Goal: Navigation & Orientation: Find specific page/section

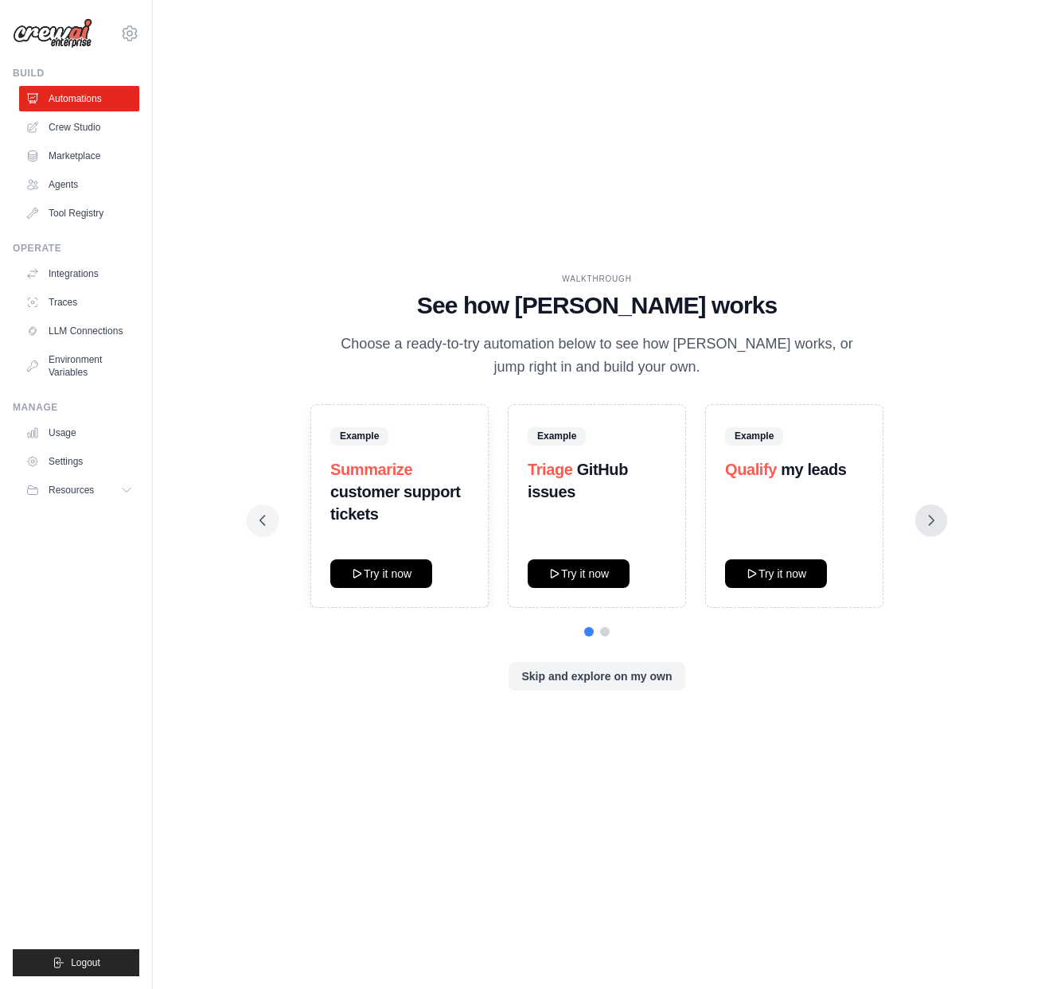
click at [921, 525] on button at bounding box center [931, 521] width 32 height 32
click at [582, 568] on button "Try it now" at bounding box center [579, 573] width 102 height 29
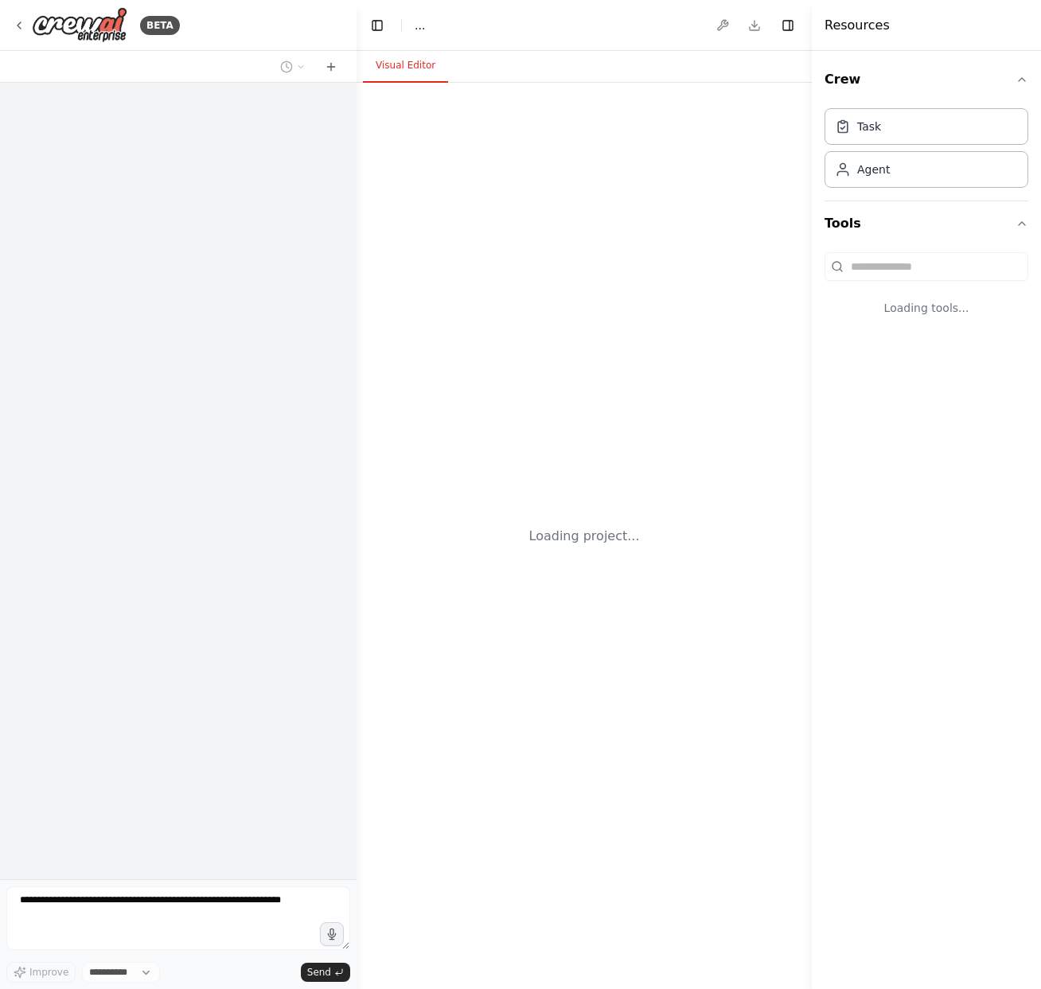
select select "****"
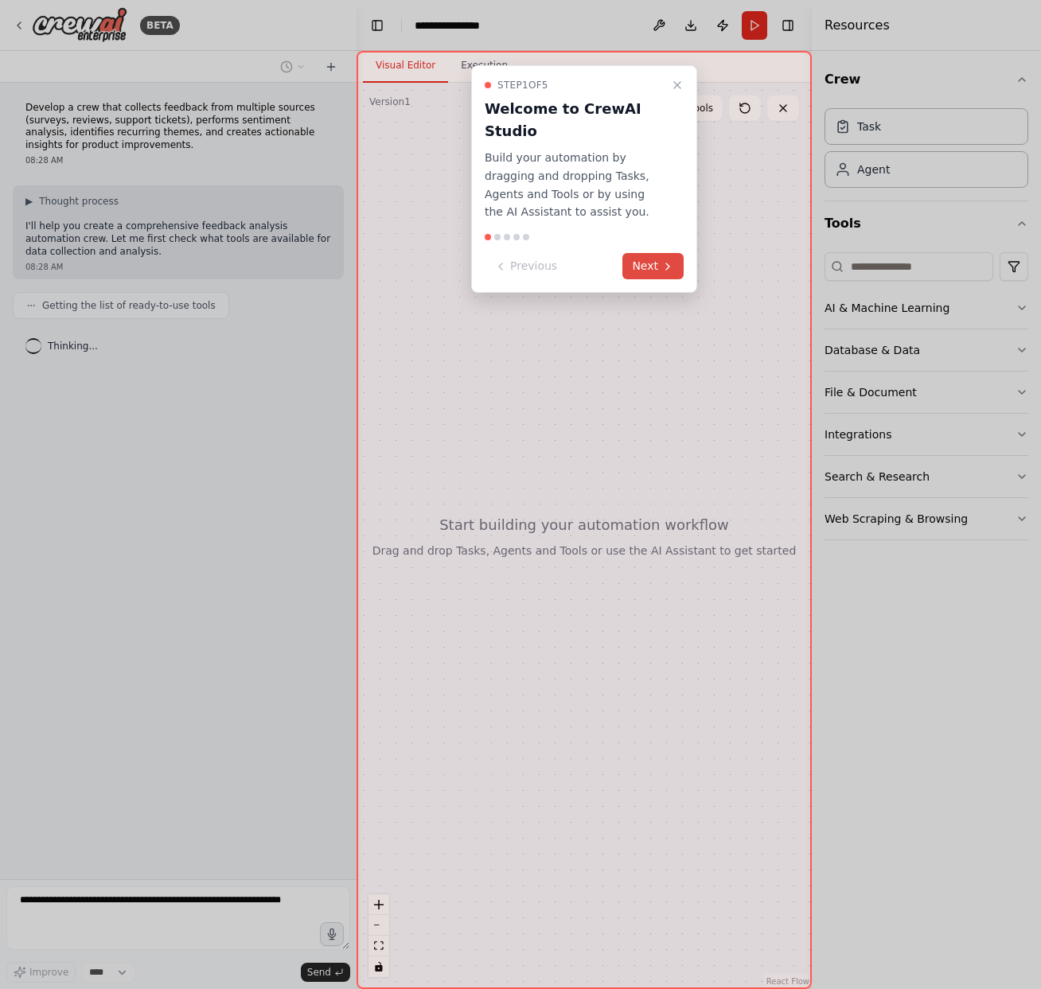
click at [655, 255] on button "Next" at bounding box center [652, 266] width 61 height 26
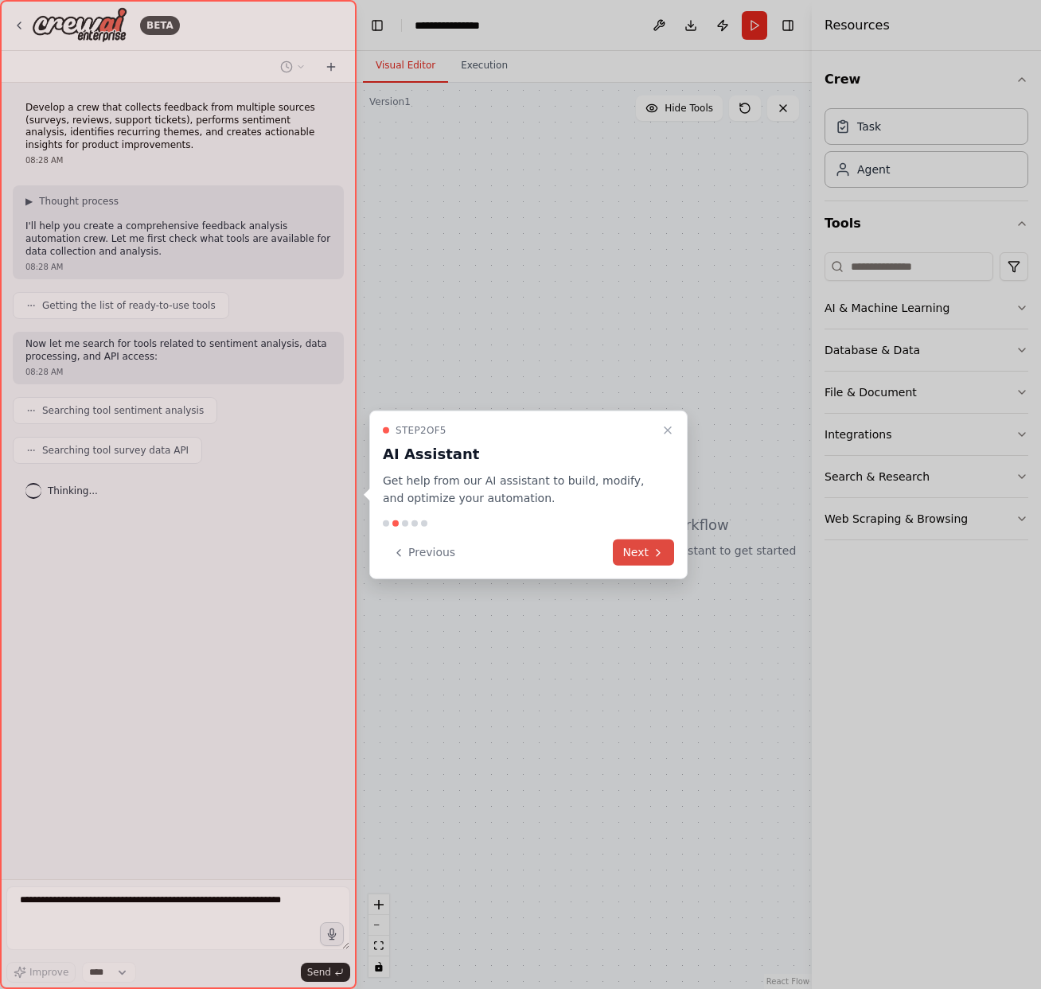
click at [642, 557] on button "Next" at bounding box center [643, 553] width 61 height 26
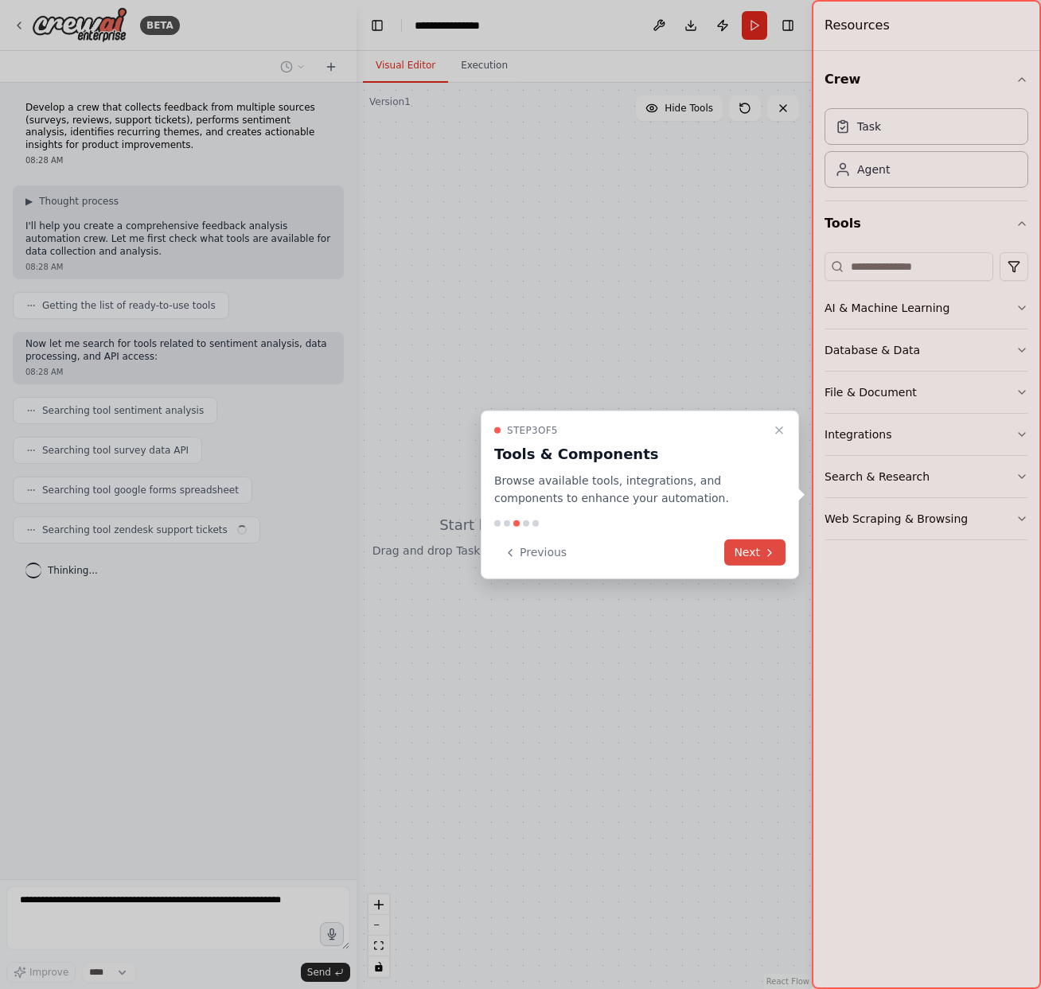
click at [775, 556] on icon at bounding box center [769, 552] width 13 height 13
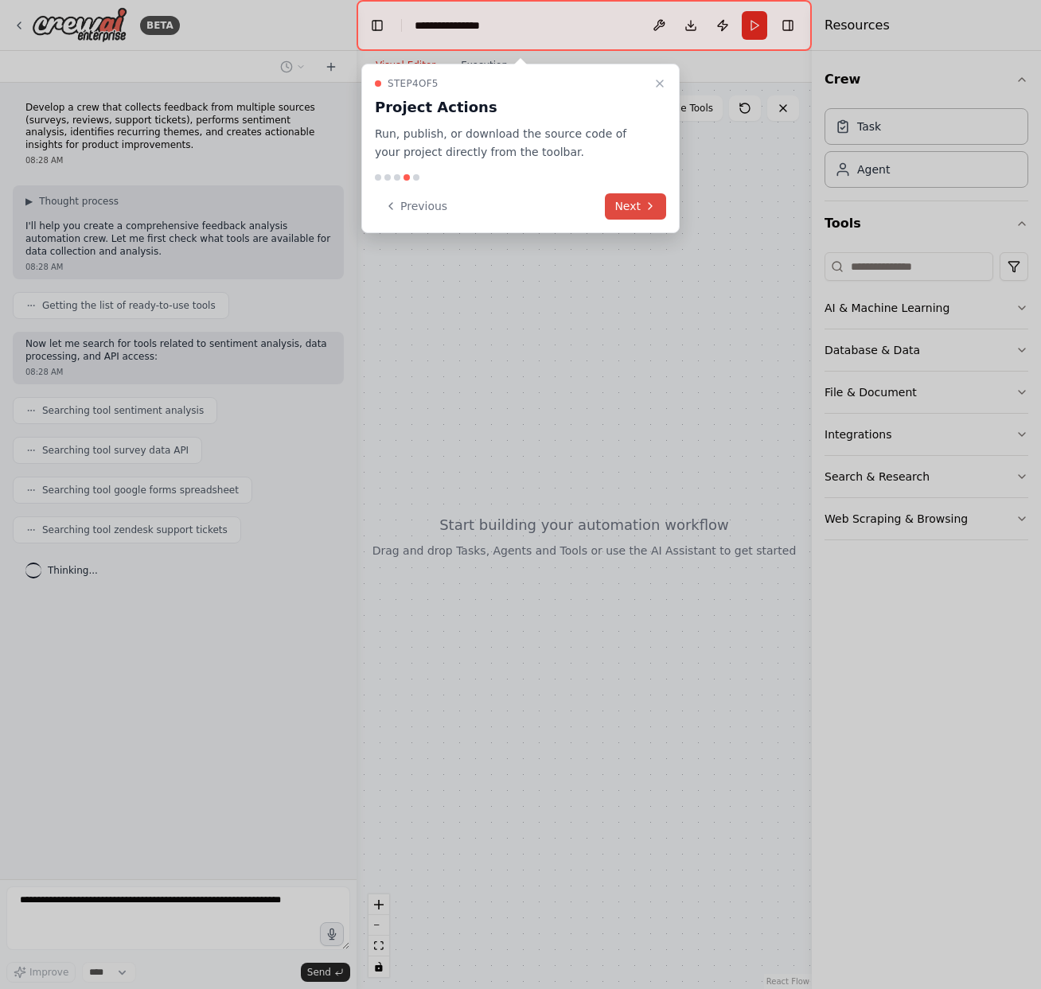
click at [646, 207] on icon at bounding box center [650, 206] width 13 height 13
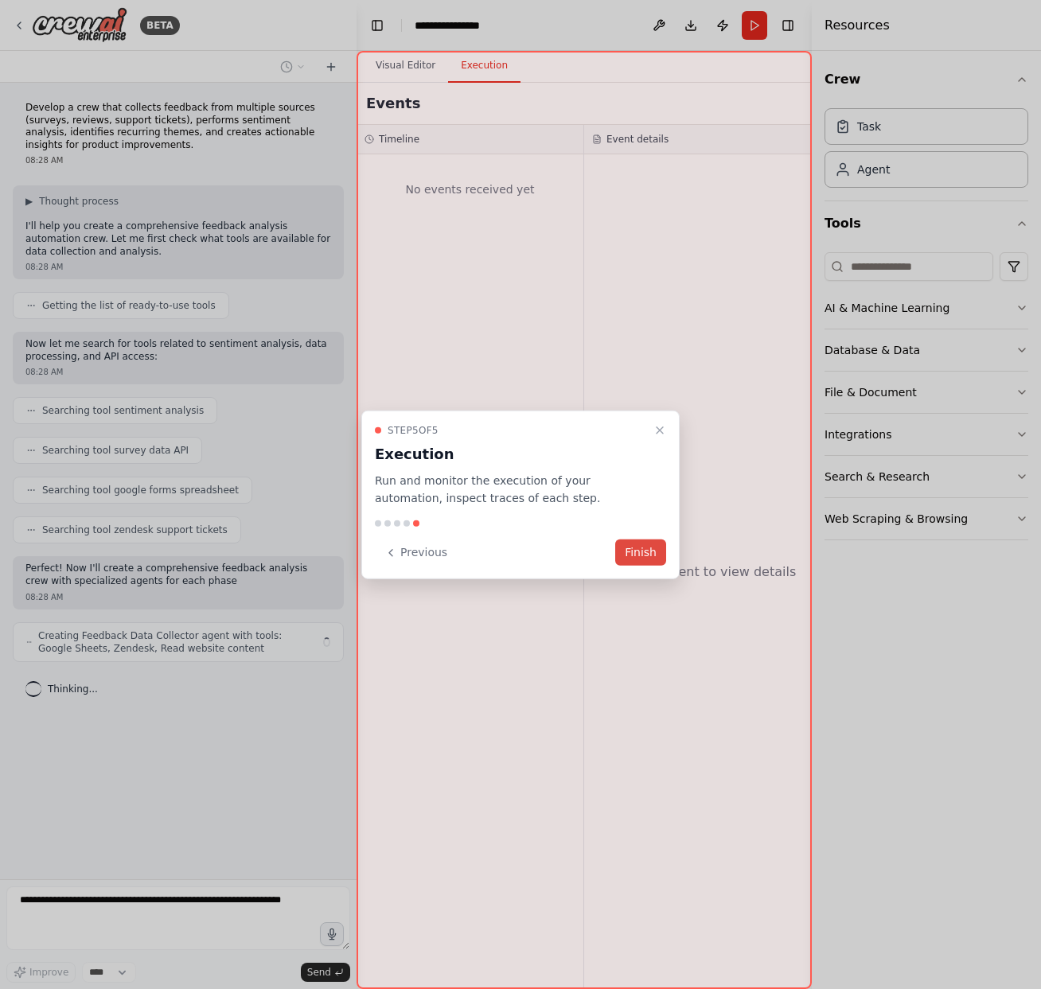
click at [637, 554] on button "Finish" at bounding box center [640, 553] width 51 height 26
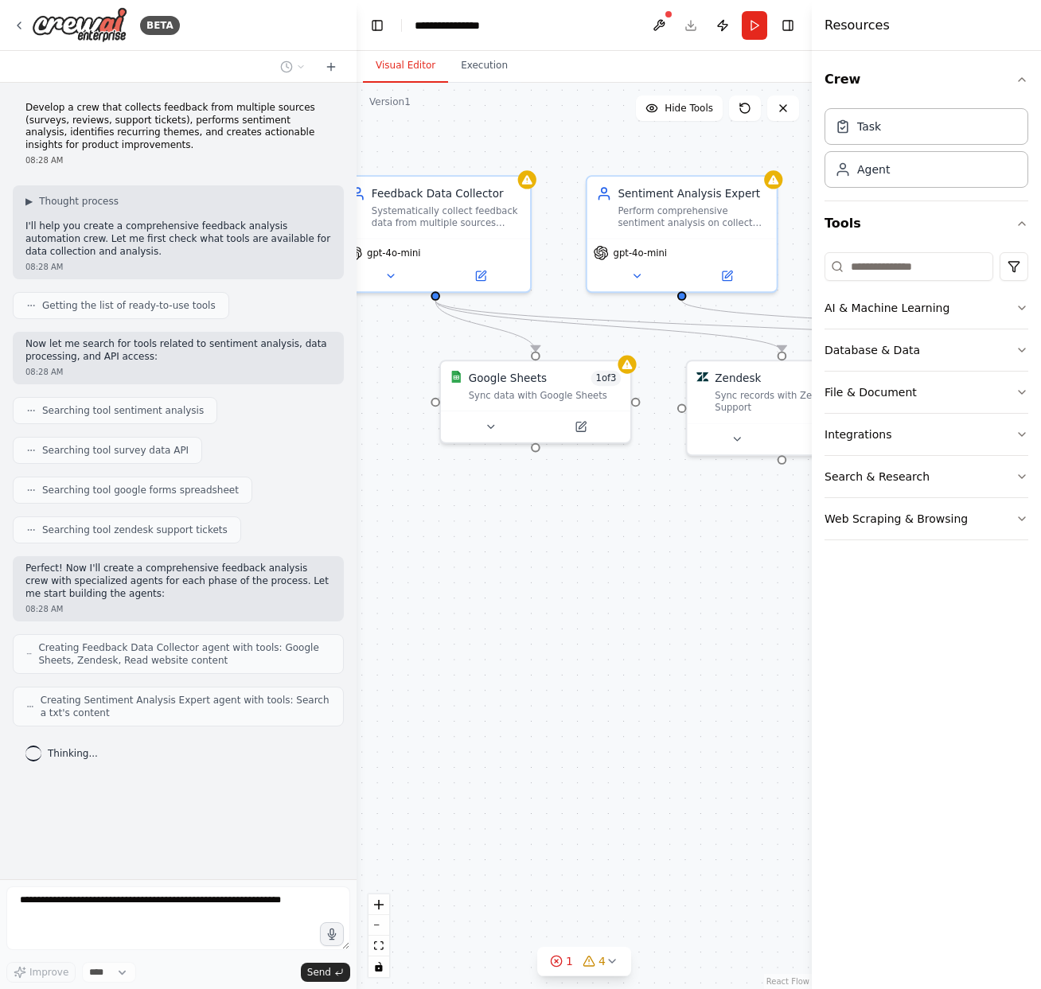
drag, startPoint x: 553, startPoint y: 550, endPoint x: 453, endPoint y: 549, distance: 100.3
click at [450, 550] on div ".deletable-edge-delete-btn { width: 20px; height: 20px; border: 0px solid #ffff…" at bounding box center [584, 536] width 455 height 907
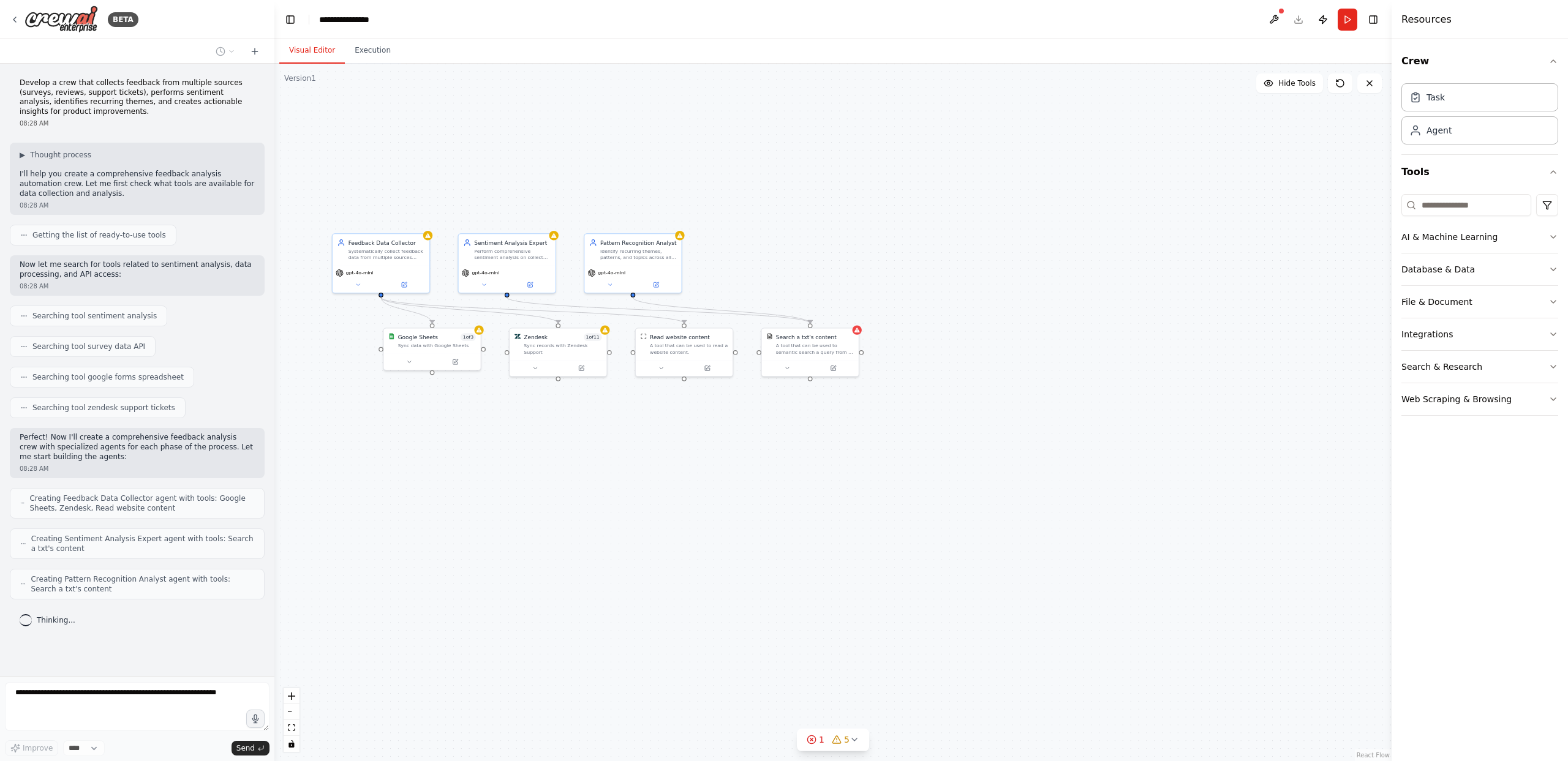
scroll to position [5, 0]
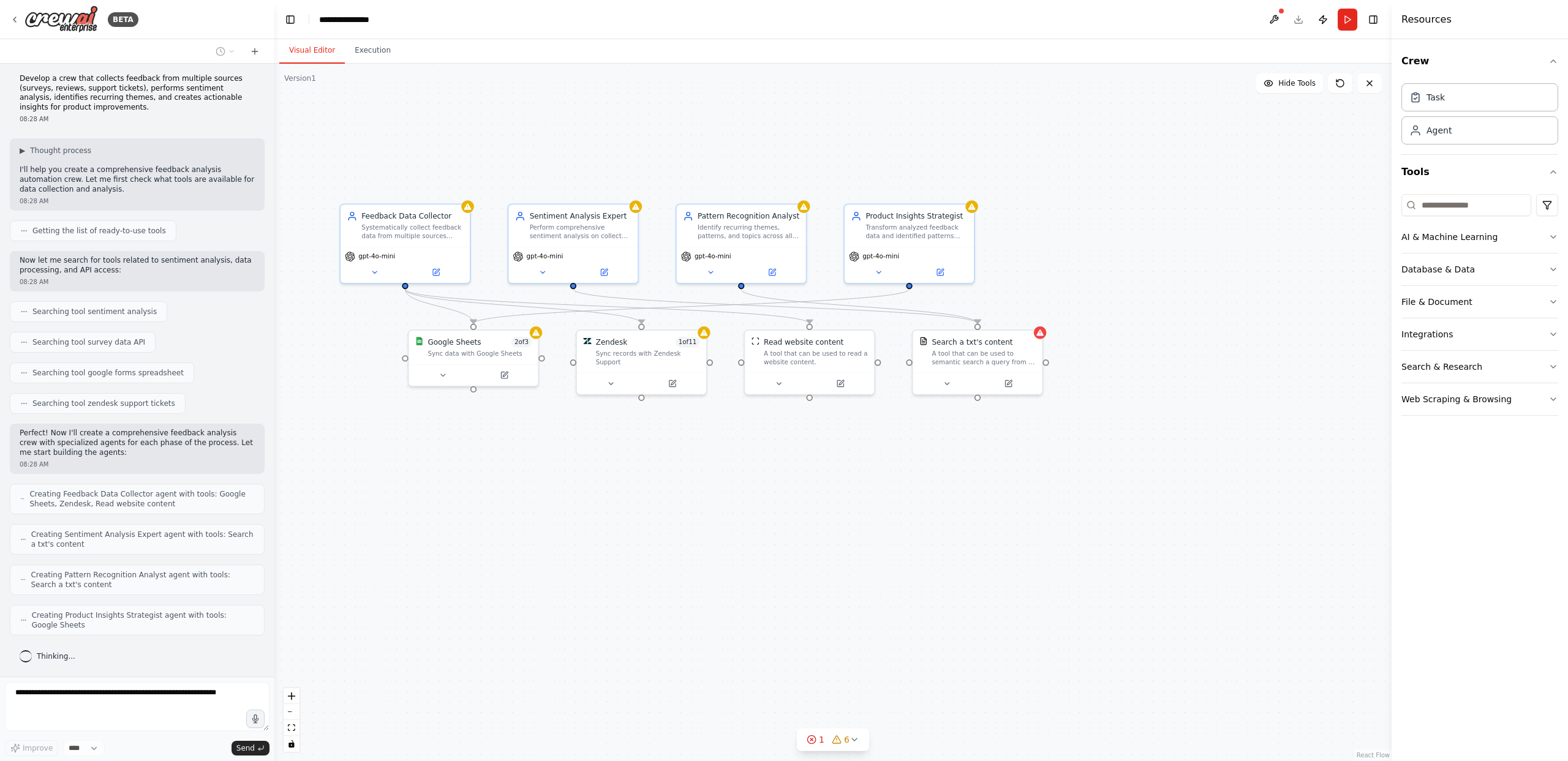
drag, startPoint x: 661, startPoint y: 486, endPoint x: 789, endPoint y: 541, distance: 139.3
click at [788, 542] on div ".deletable-edge-delete-btn { width: 20px; height: 20px; border: 0px solid #ffff…" at bounding box center [833, 412] width 1117 height 698
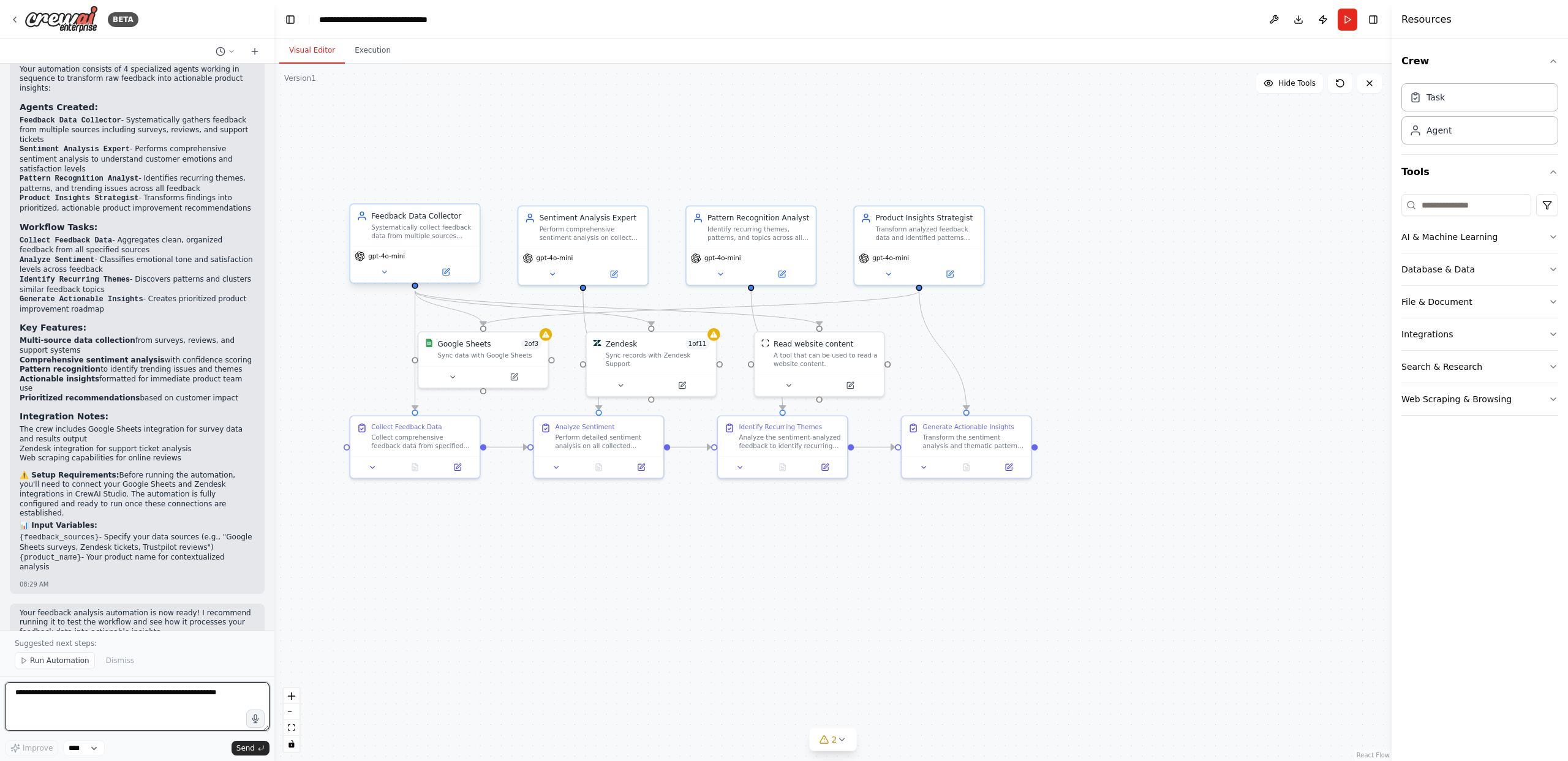
scroll to position [1180, 0]
click at [680, 386] on icon at bounding box center [682, 383] width 6 height 6
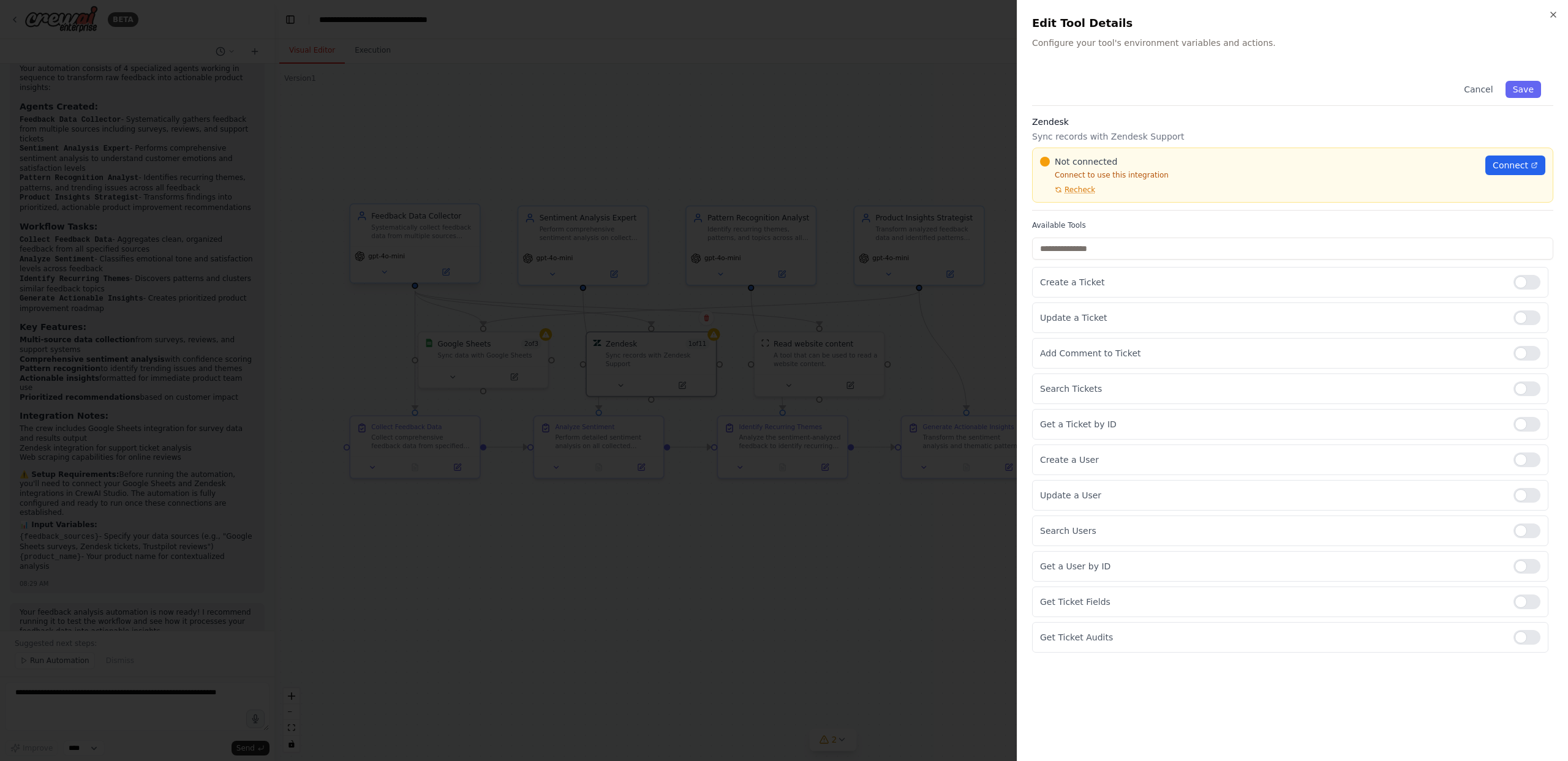
click at [680, 386] on div at bounding box center [784, 380] width 1568 height 761
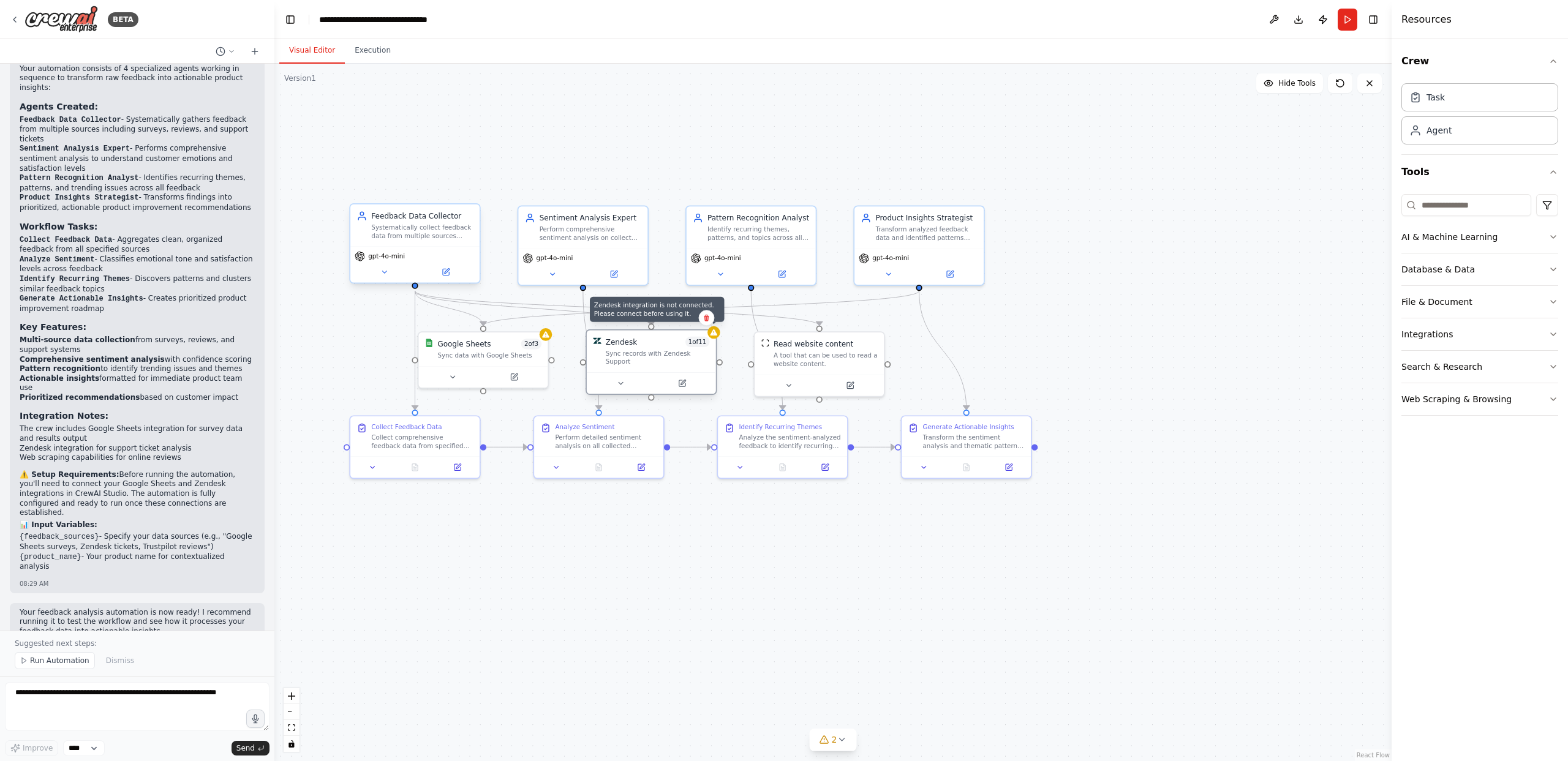
click at [716, 337] on div at bounding box center [713, 332] width 13 height 13
click at [643, 351] on div "Sync records with Zendesk Support" at bounding box center [657, 357] width 104 height 16
click at [680, 379] on button at bounding box center [687, 383] width 59 height 13
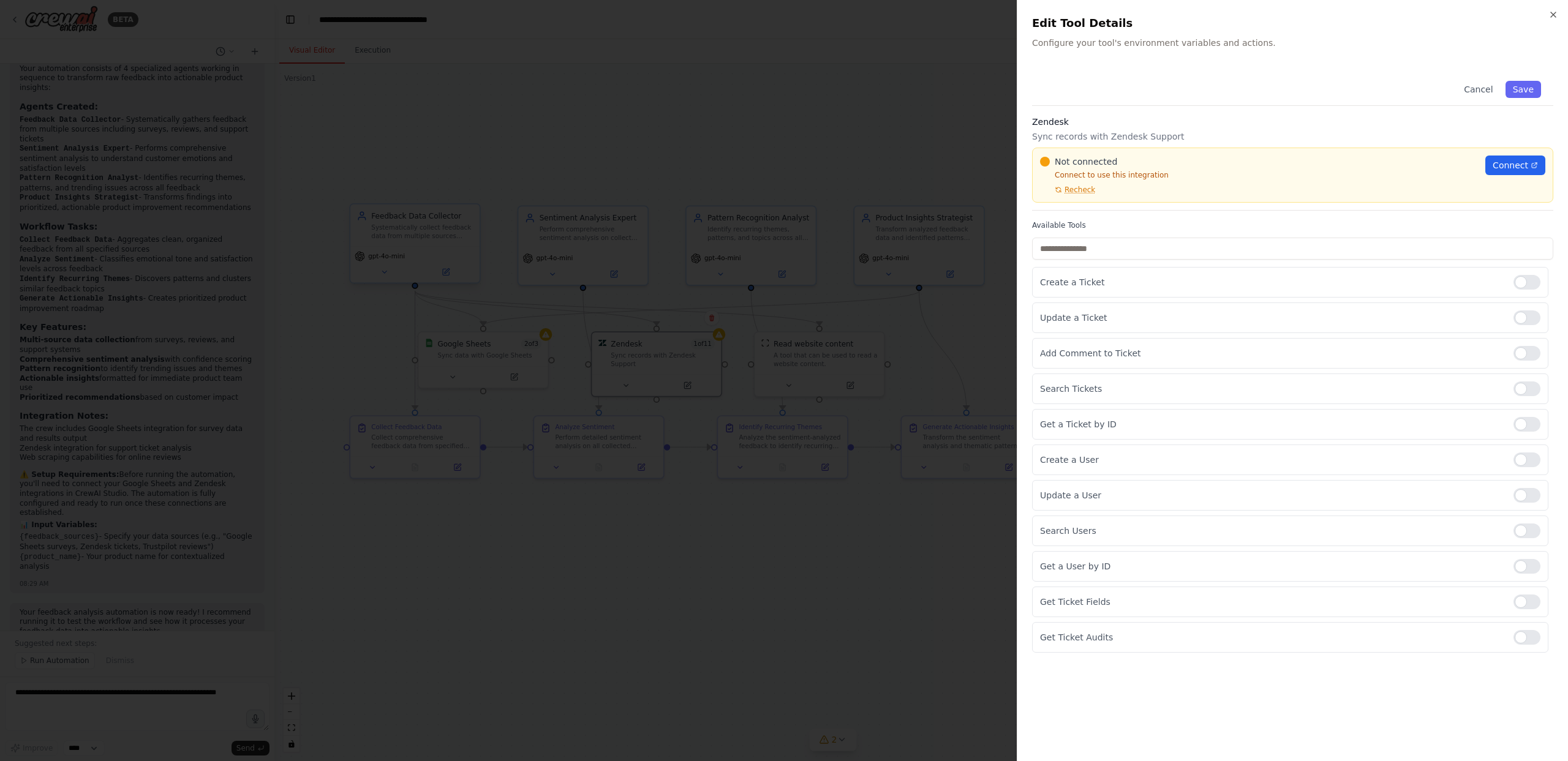
click at [800, 231] on div at bounding box center [784, 380] width 1568 height 761
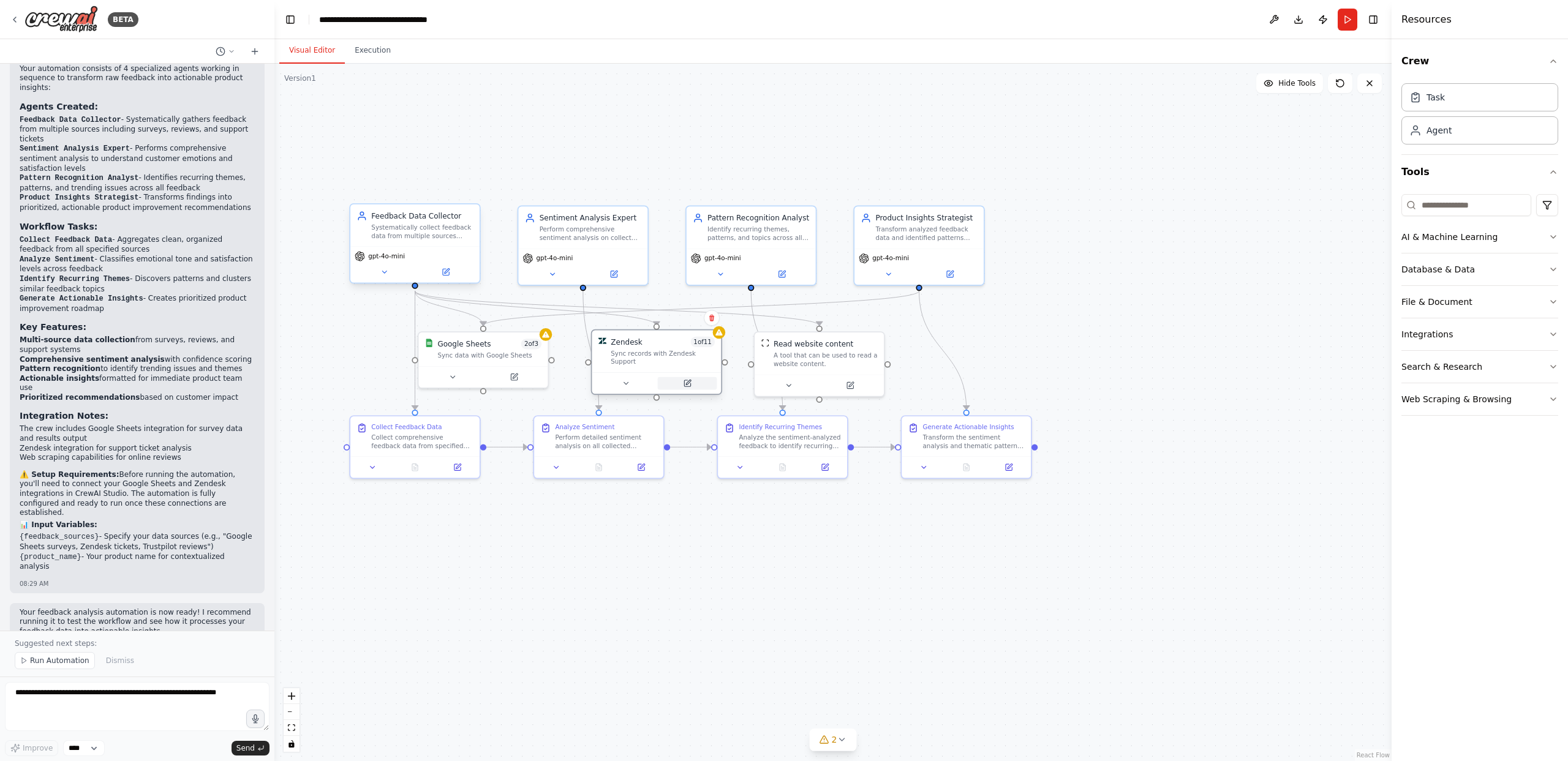
click at [692, 389] on button at bounding box center [687, 383] width 59 height 13
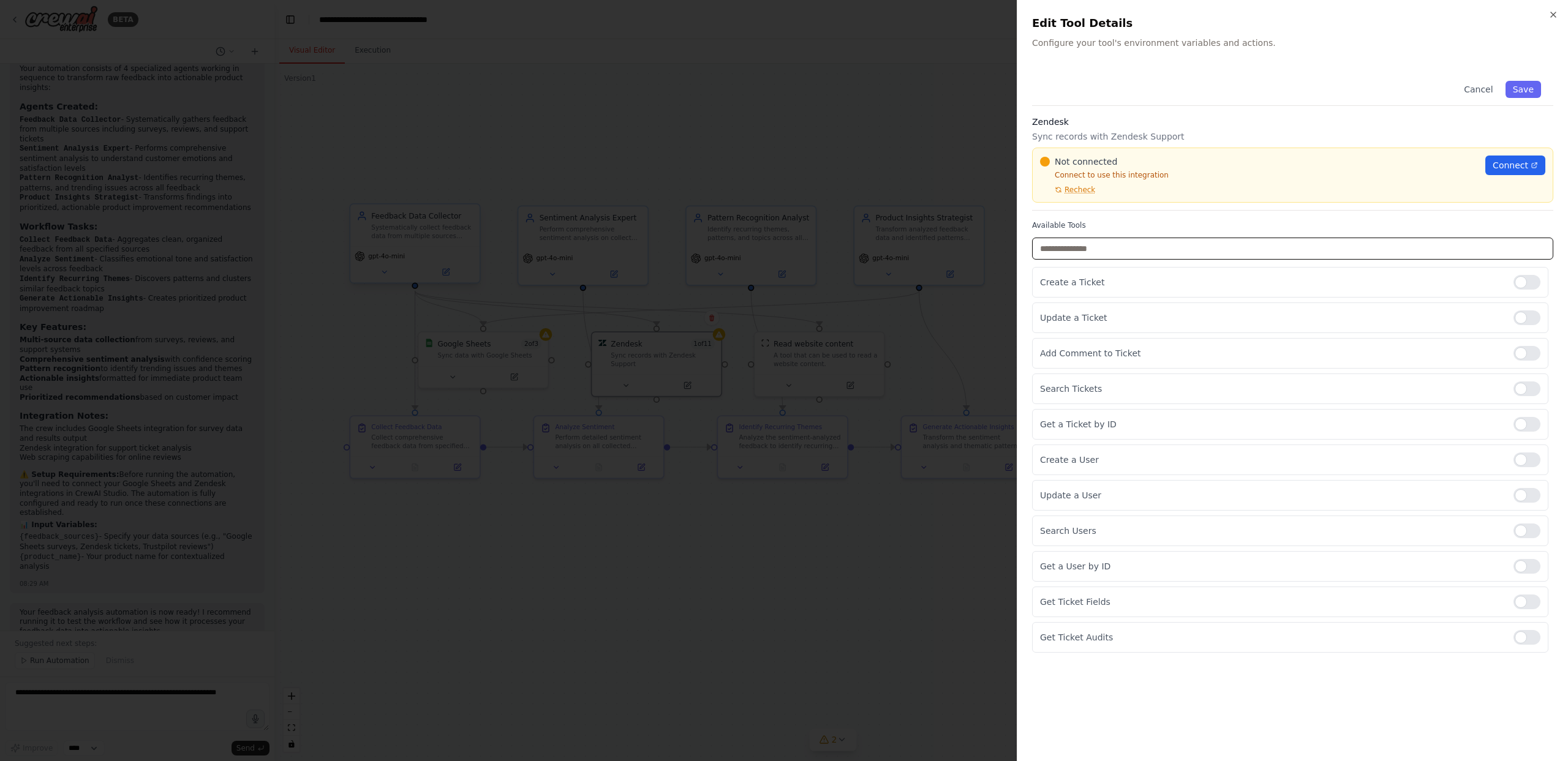
click at [800, 242] on input "text" at bounding box center [1292, 249] width 521 height 22
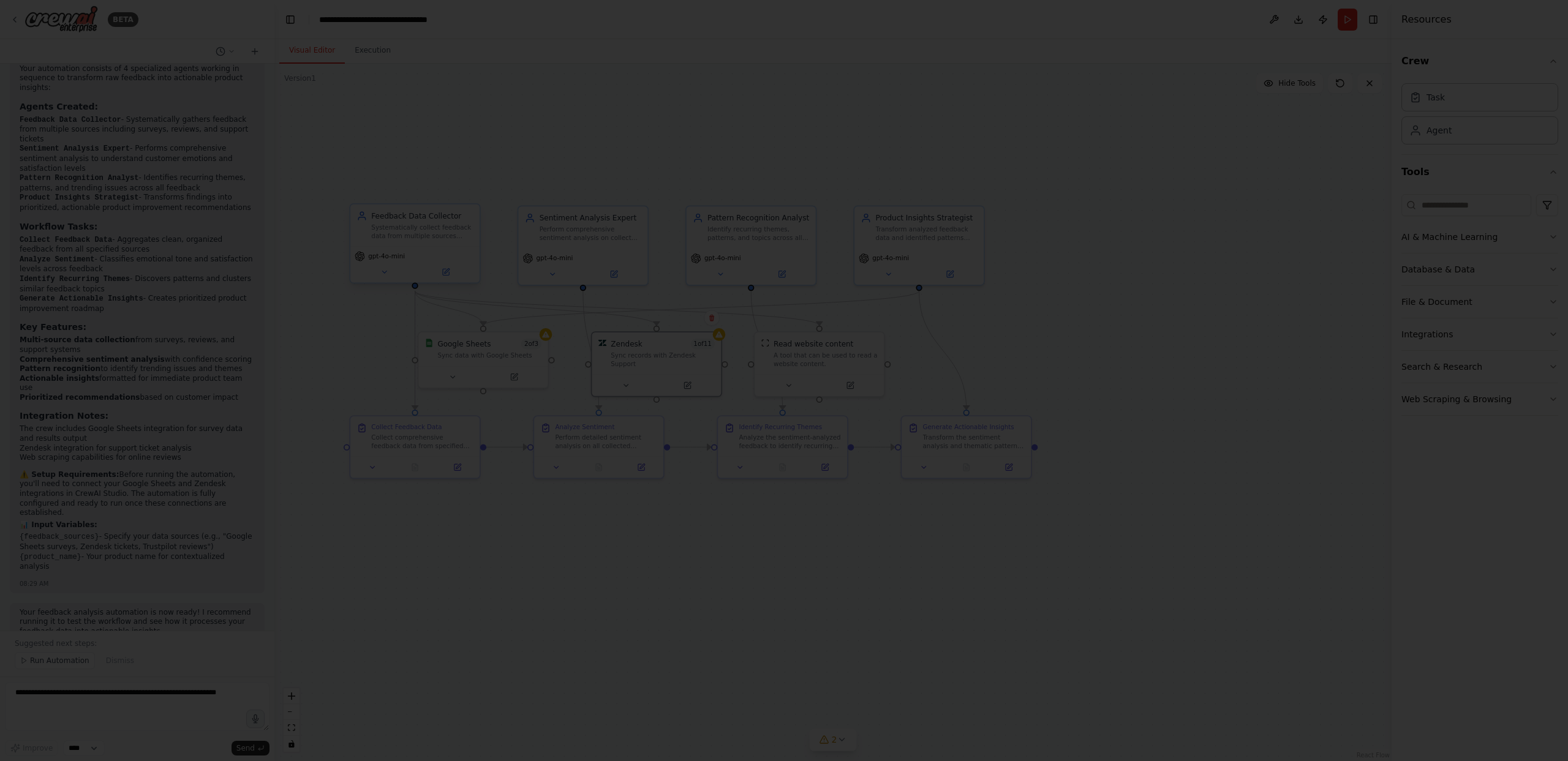
click at [761, 524] on div at bounding box center [784, 380] width 1568 height 761
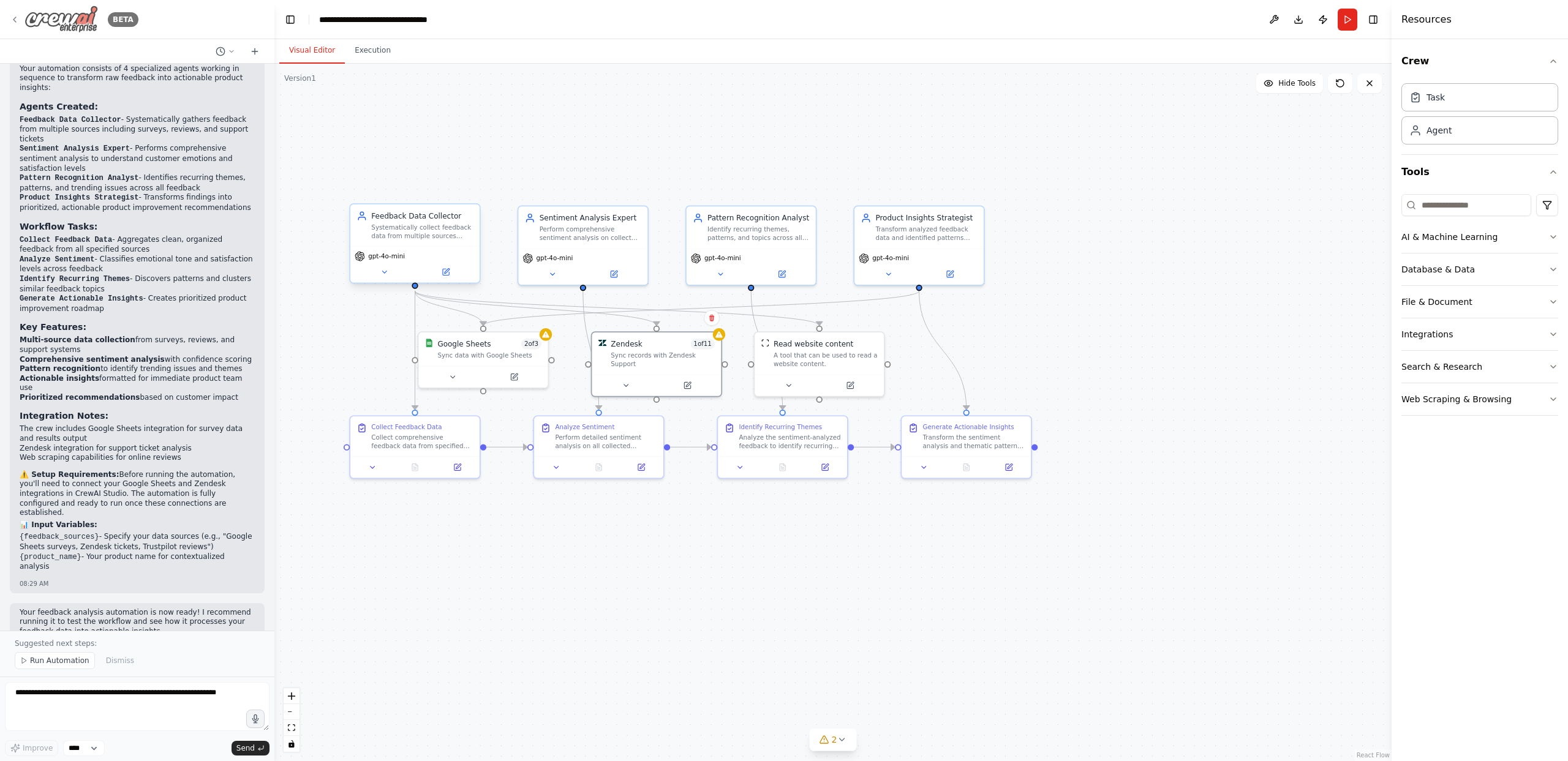
click at [18, 17] on icon at bounding box center [15, 19] width 10 height 10
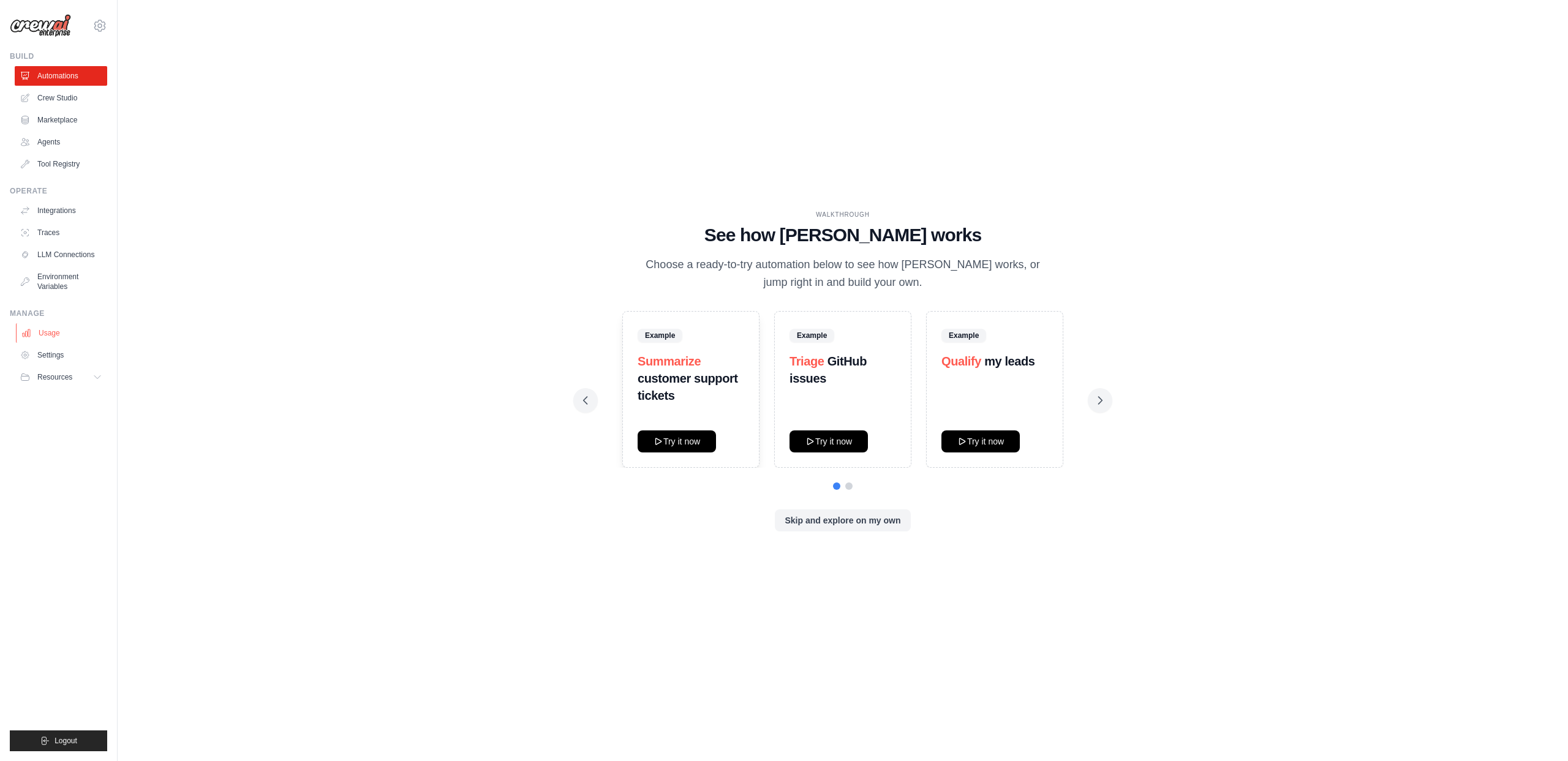
click at [46, 331] on link "Usage" at bounding box center [62, 332] width 92 height 19
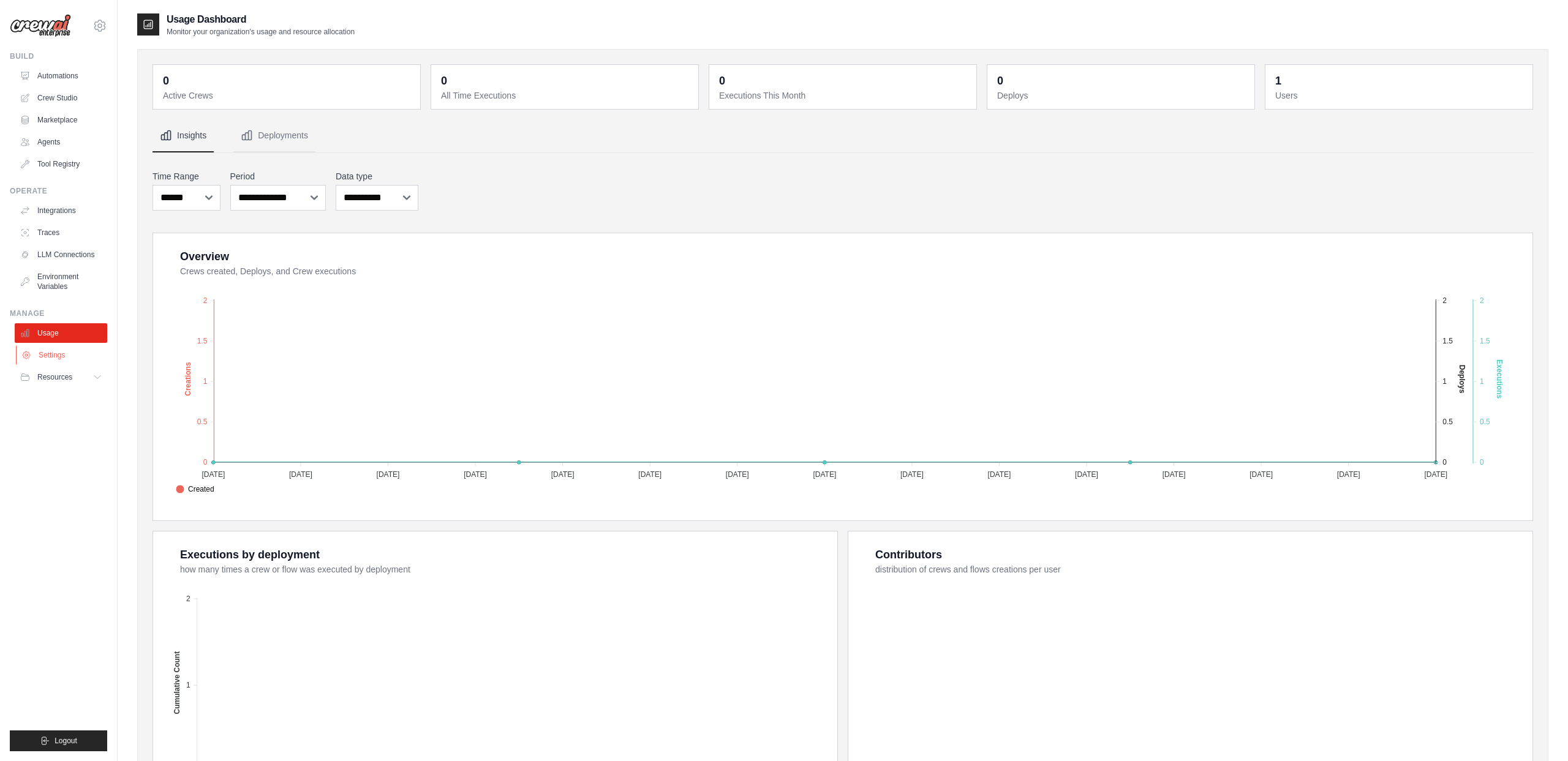
click at [52, 361] on link "Settings" at bounding box center [62, 355] width 92 height 19
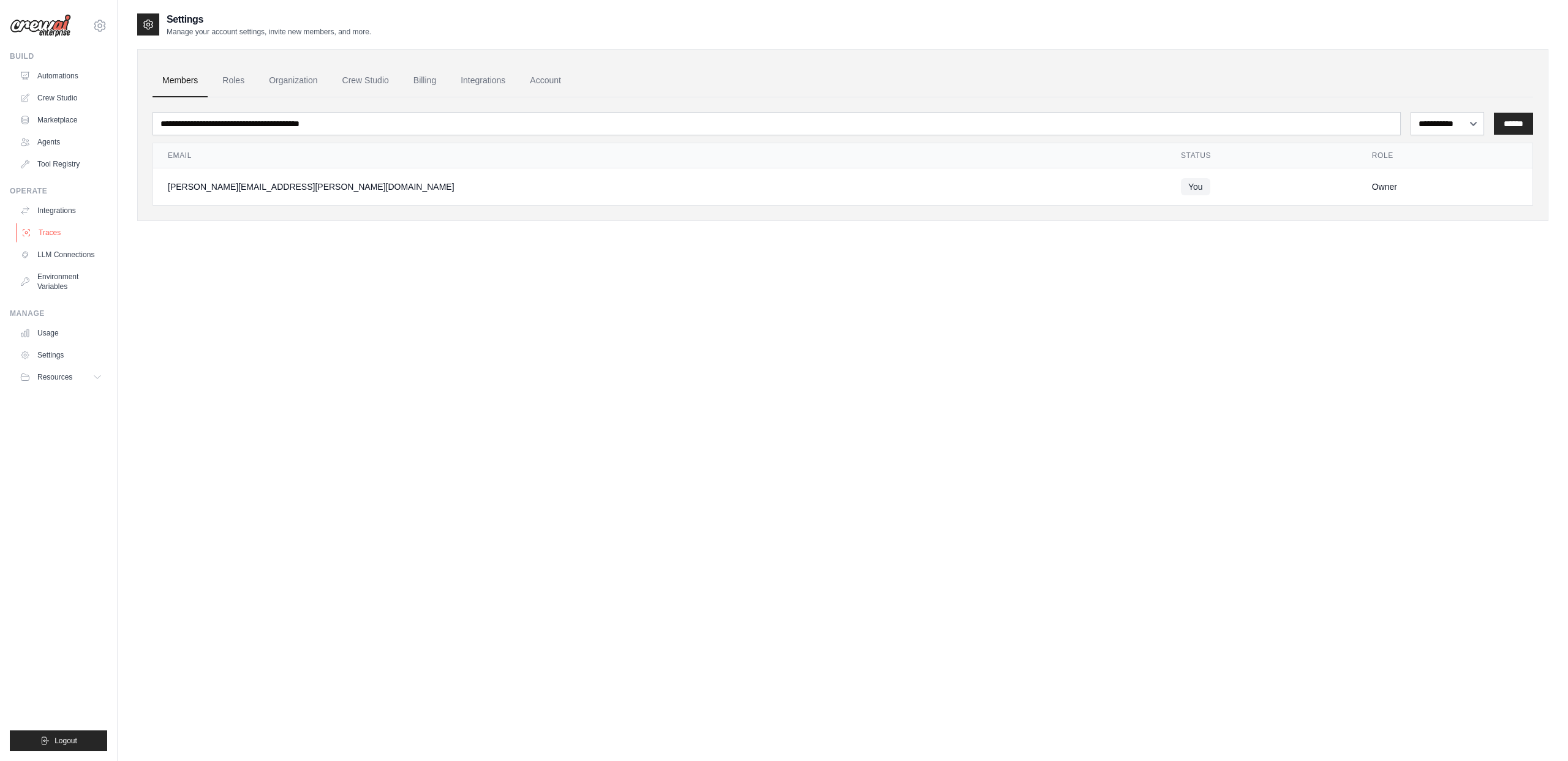
click at [47, 231] on link "Traces" at bounding box center [62, 232] width 92 height 19
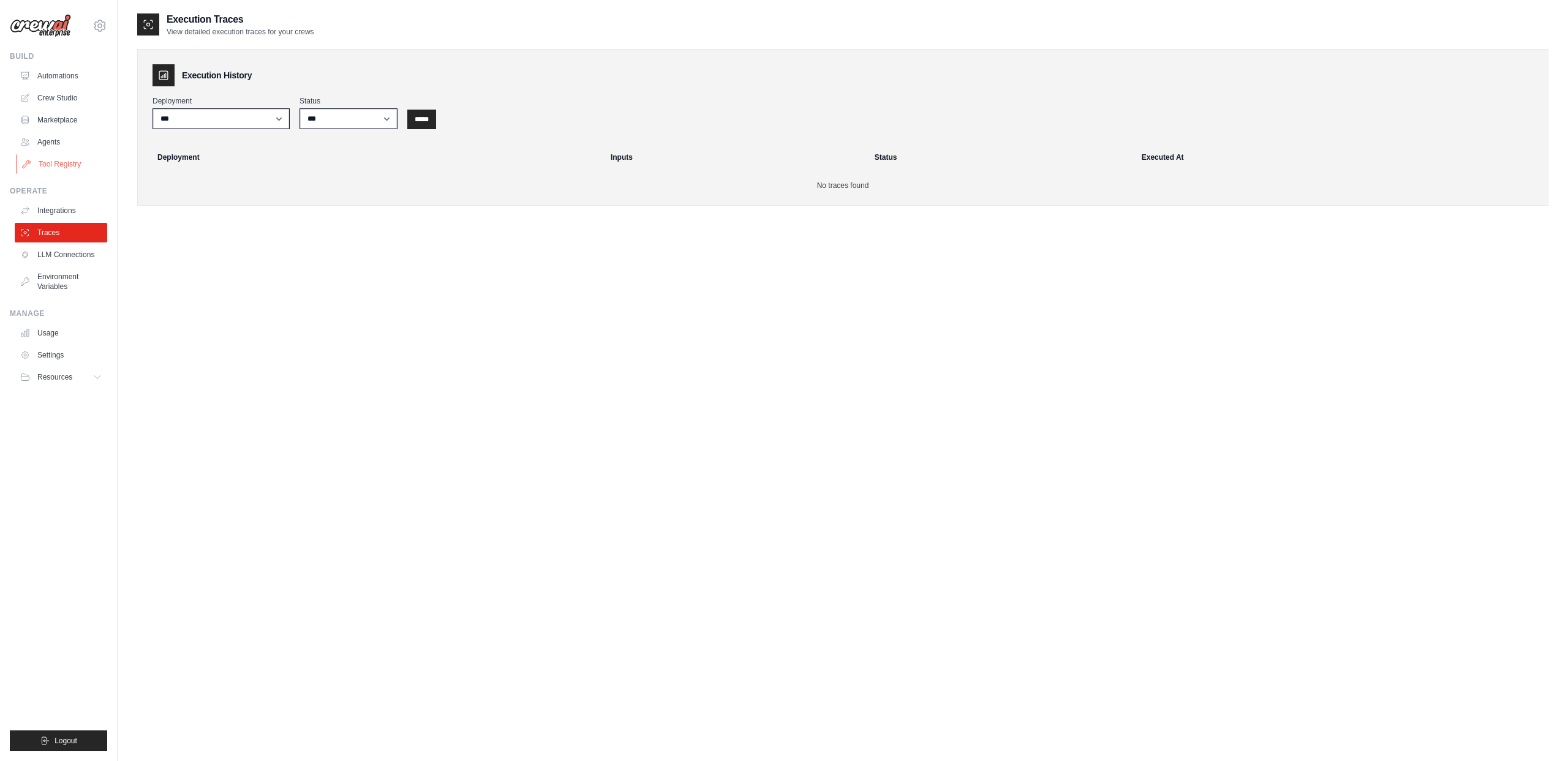
click at [58, 163] on link "Tool Registry" at bounding box center [62, 164] width 92 height 19
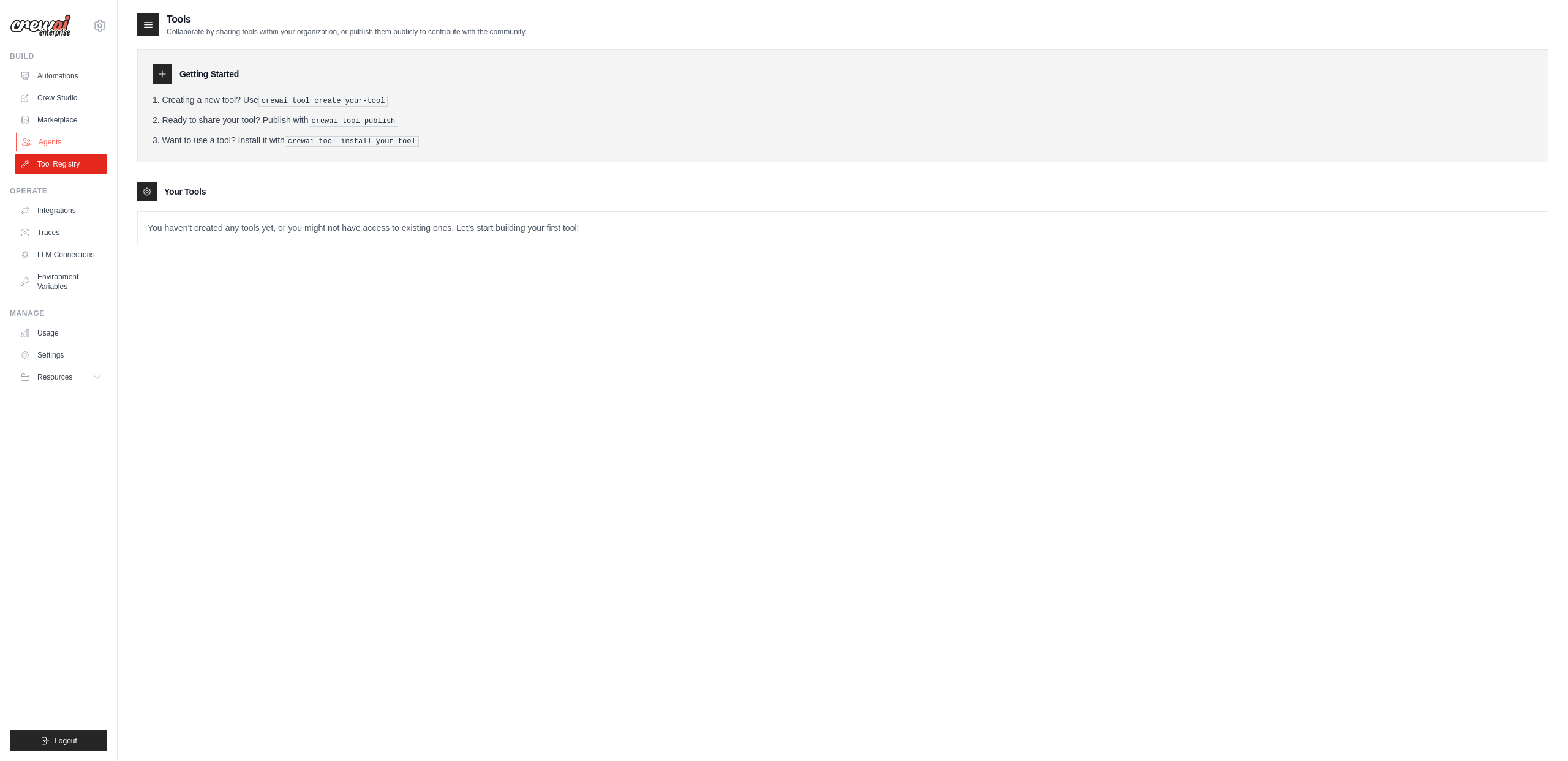
click at [58, 139] on link "Agents" at bounding box center [62, 142] width 92 height 19
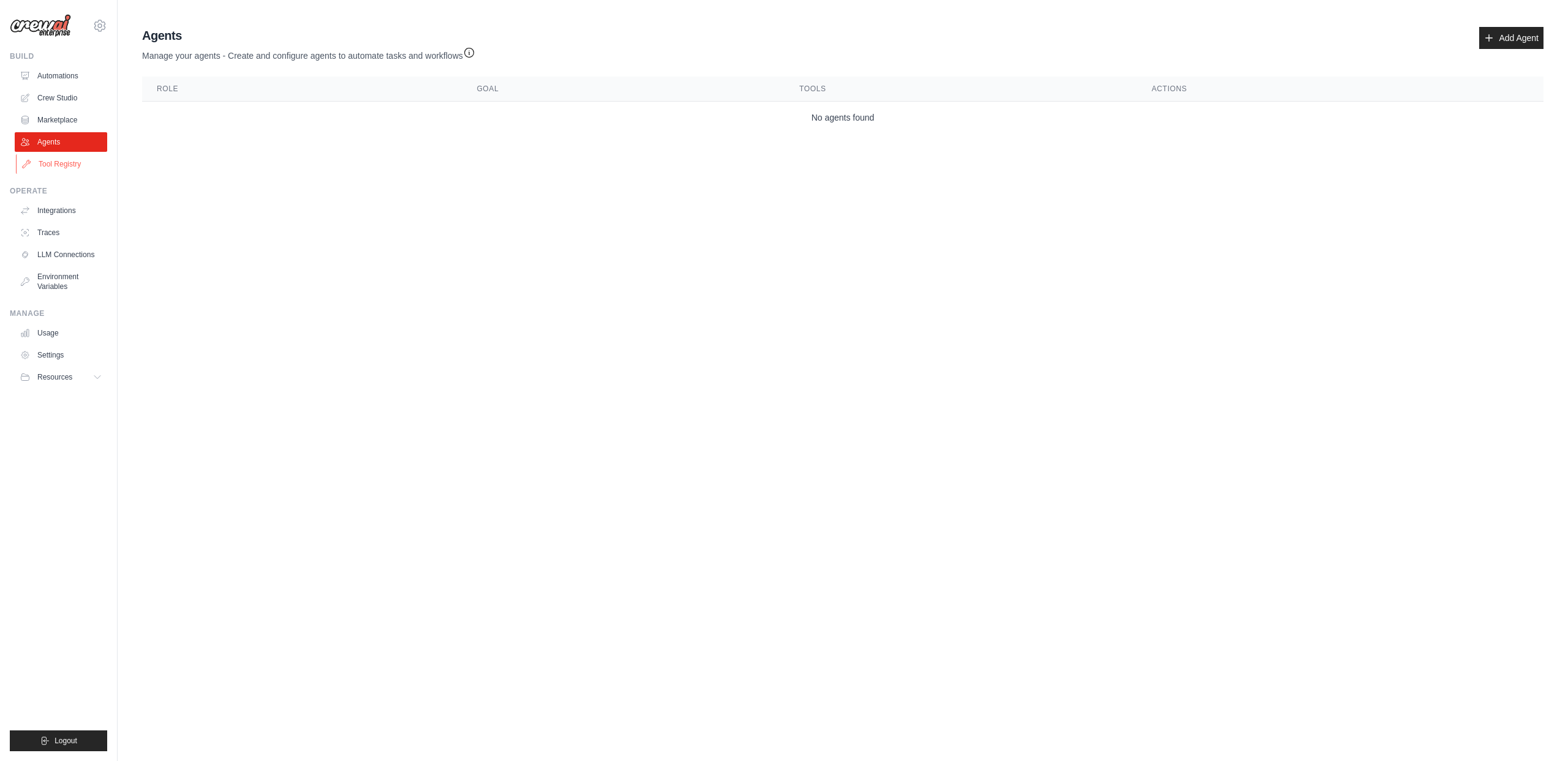
click at [59, 161] on link "Tool Registry" at bounding box center [62, 164] width 92 height 19
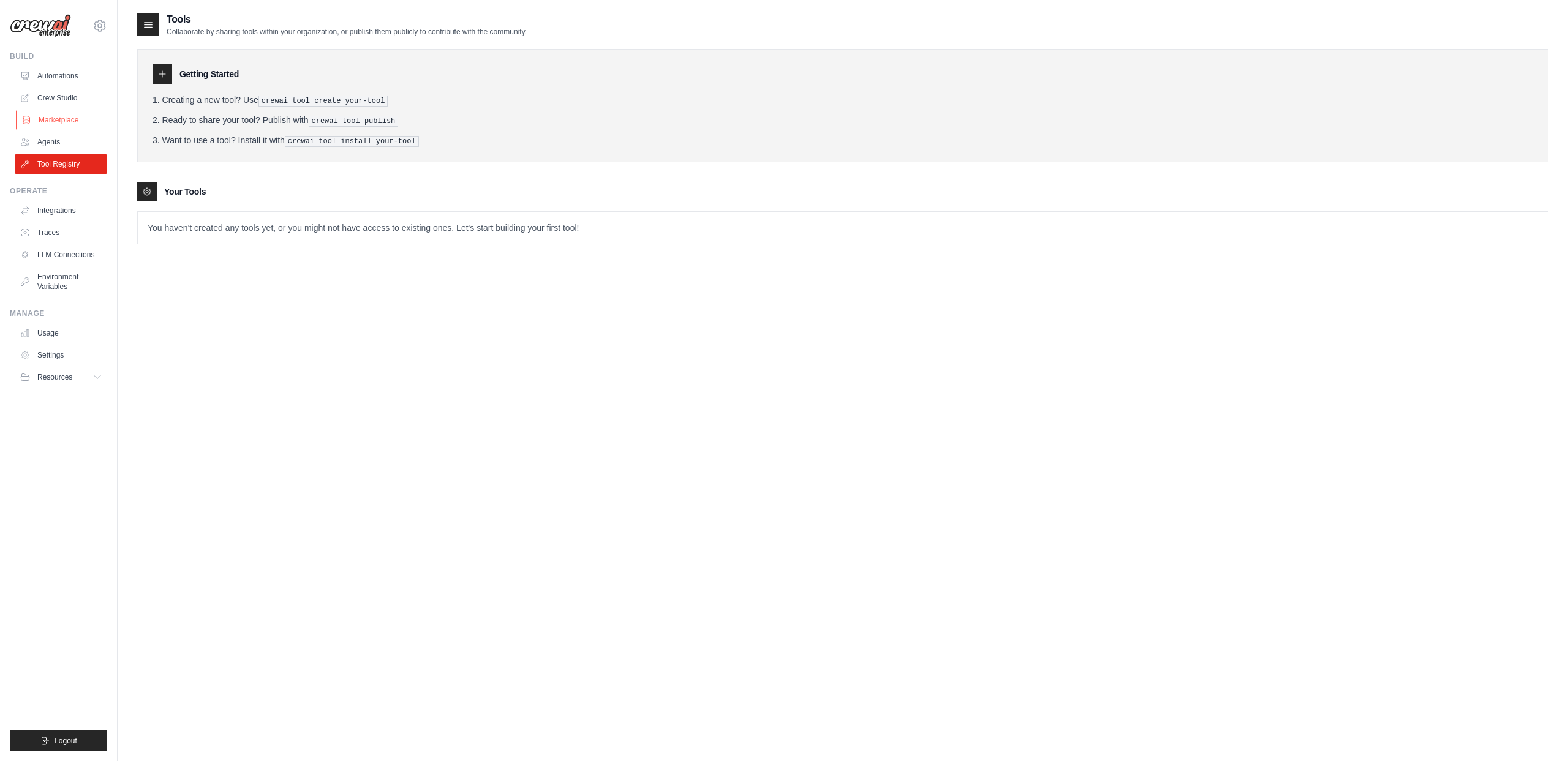
click at [56, 113] on link "Marketplace" at bounding box center [62, 119] width 92 height 19
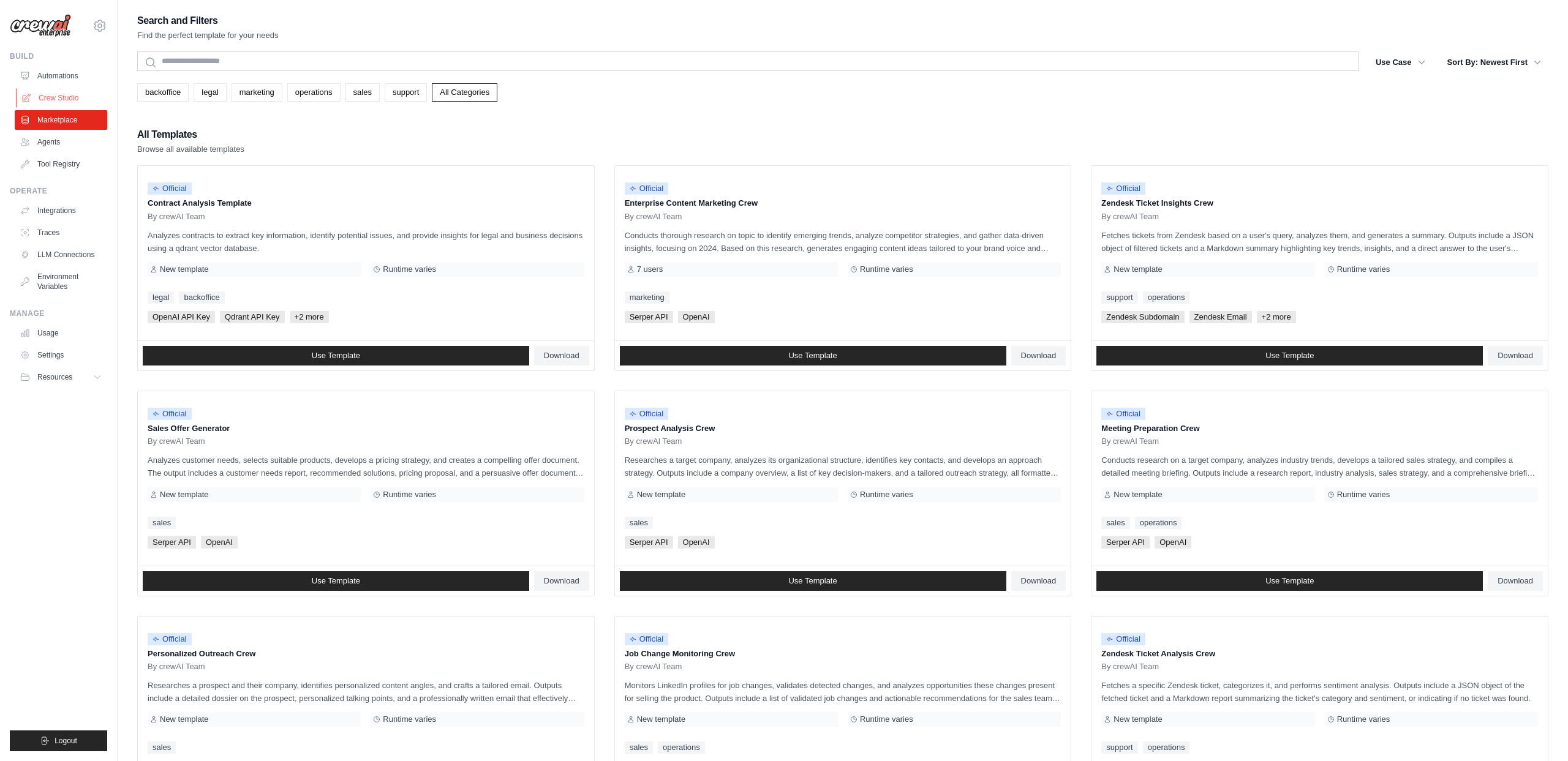
click at [49, 92] on link "Crew Studio" at bounding box center [62, 98] width 92 height 19
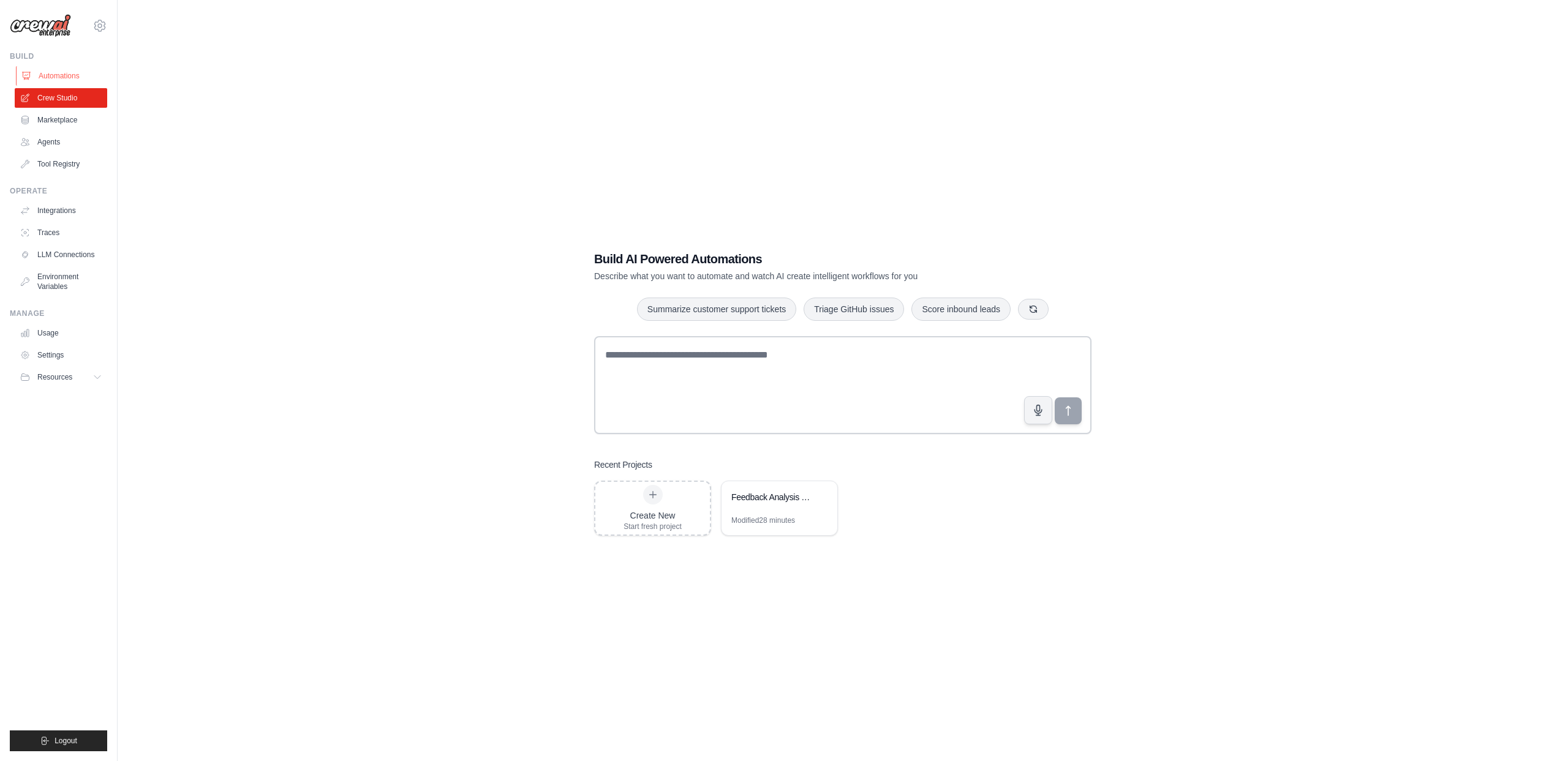
click at [49, 77] on link "Automations" at bounding box center [62, 75] width 92 height 19
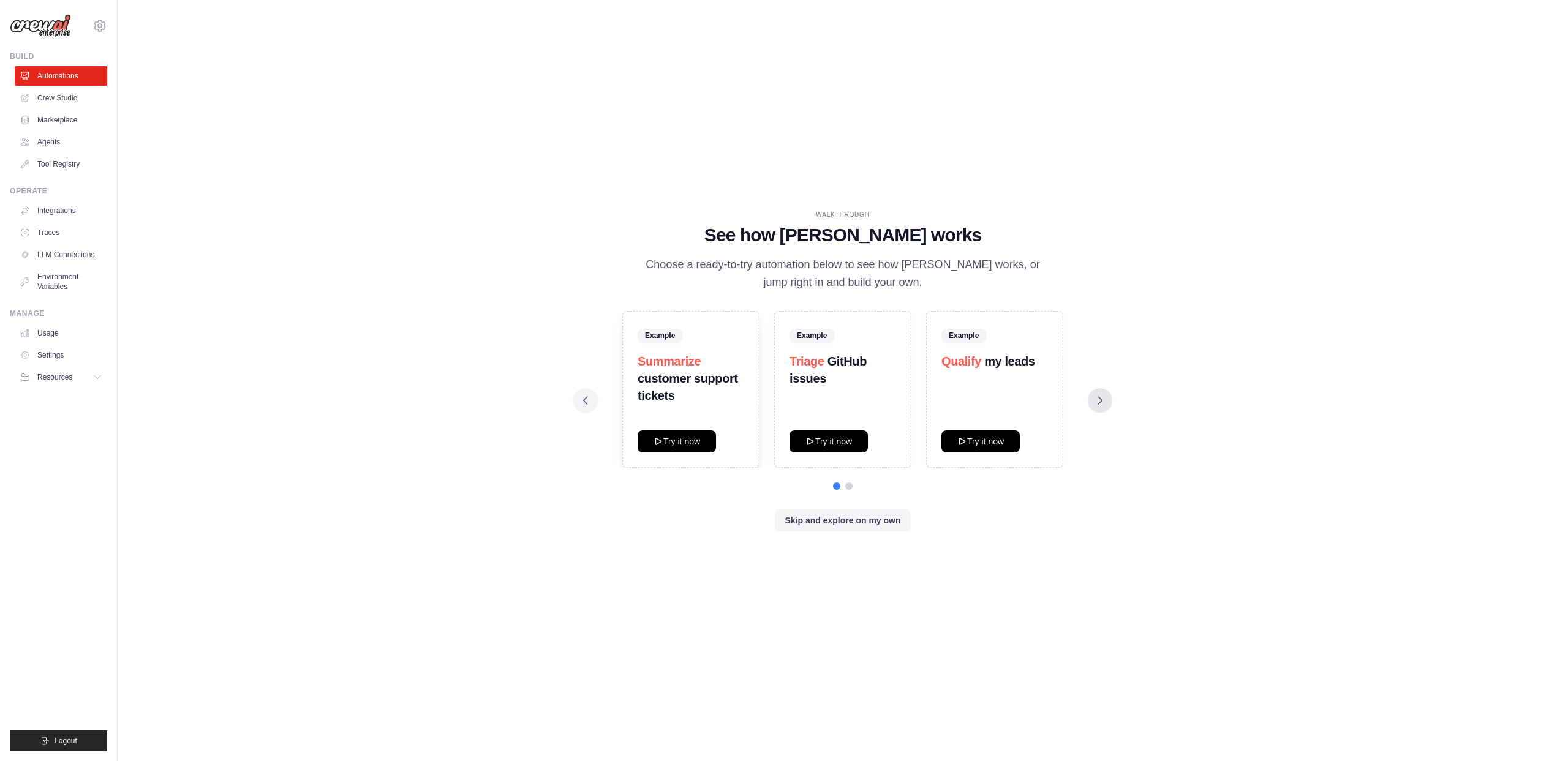
click at [1109, 402] on button at bounding box center [1100, 401] width 25 height 25
click at [585, 401] on icon at bounding box center [585, 401] width 12 height 12
click at [55, 165] on link "Tool Registry" at bounding box center [62, 164] width 92 height 19
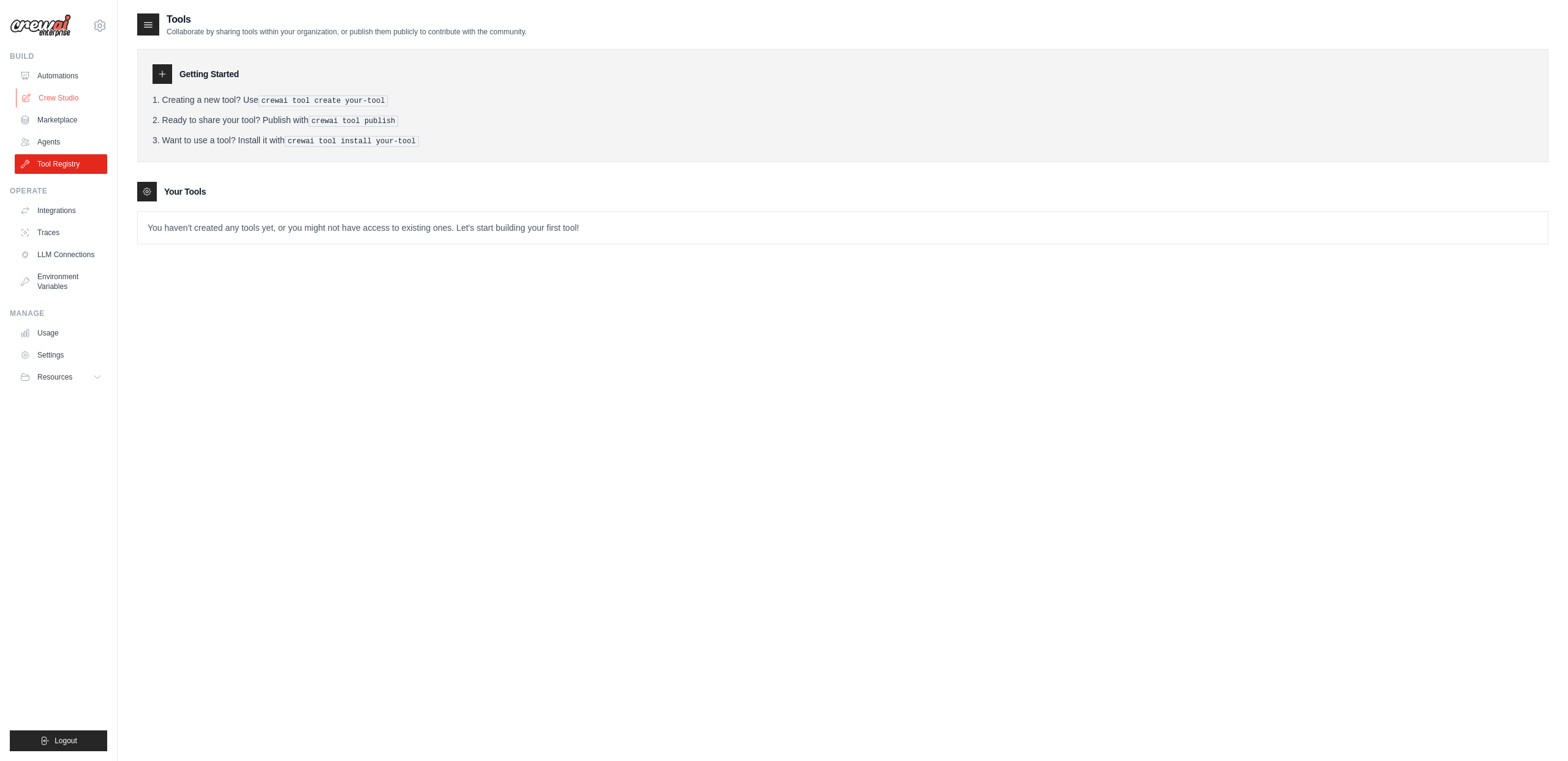
click at [52, 101] on link "Crew Studio" at bounding box center [62, 98] width 92 height 19
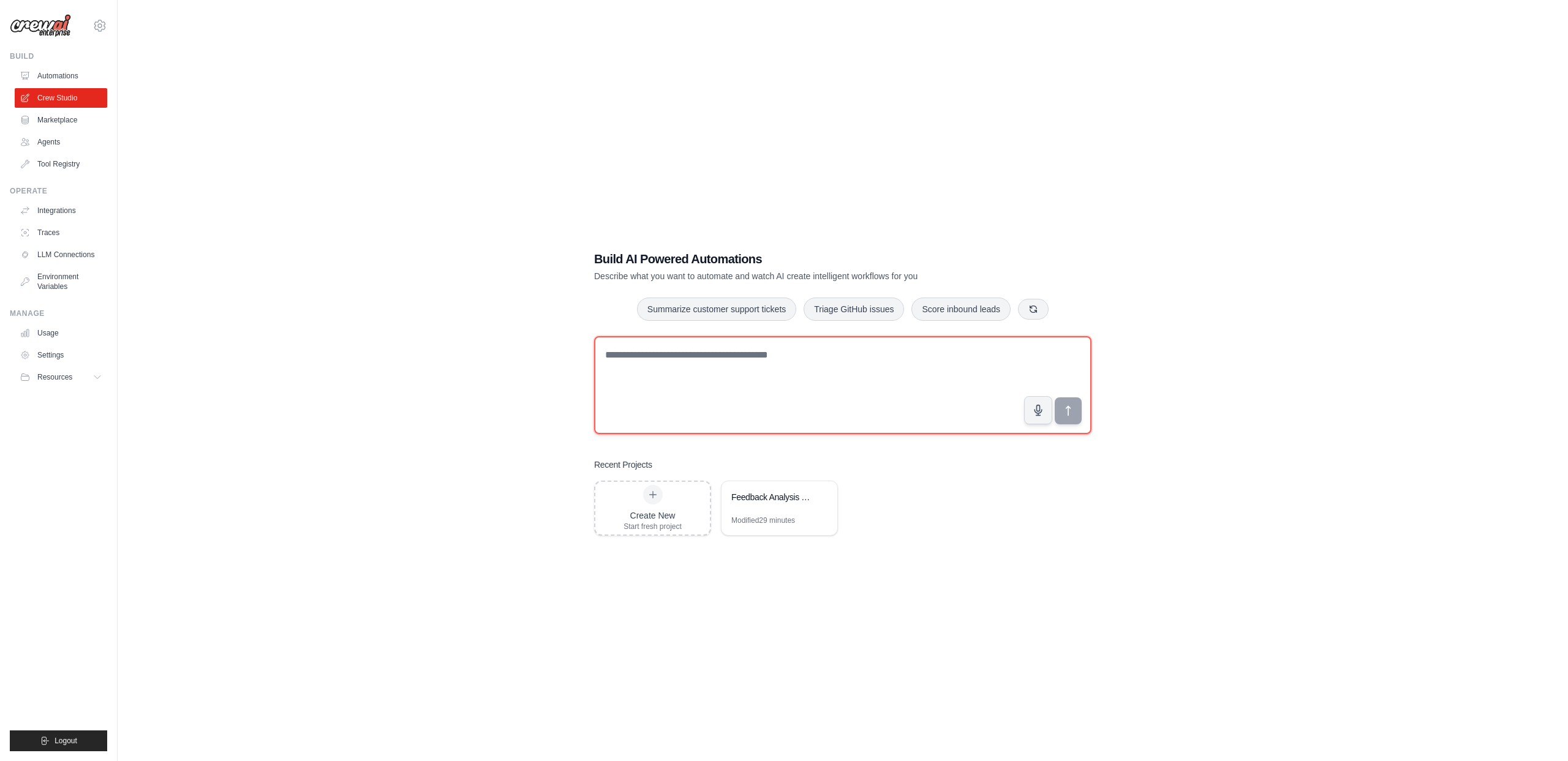
click at [660, 360] on textarea at bounding box center [842, 385] width 497 height 98
type textarea "**********"
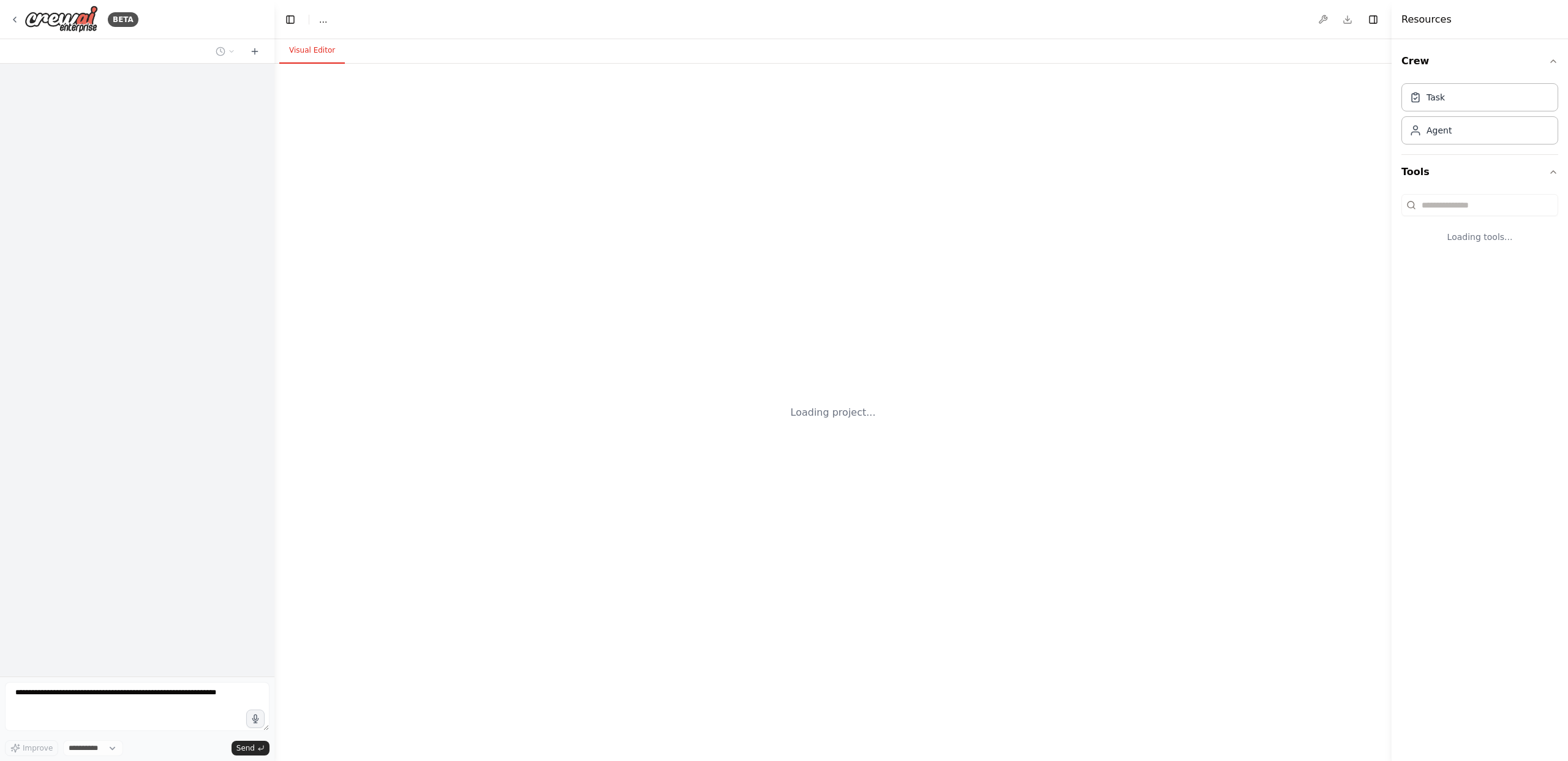
select select "****"
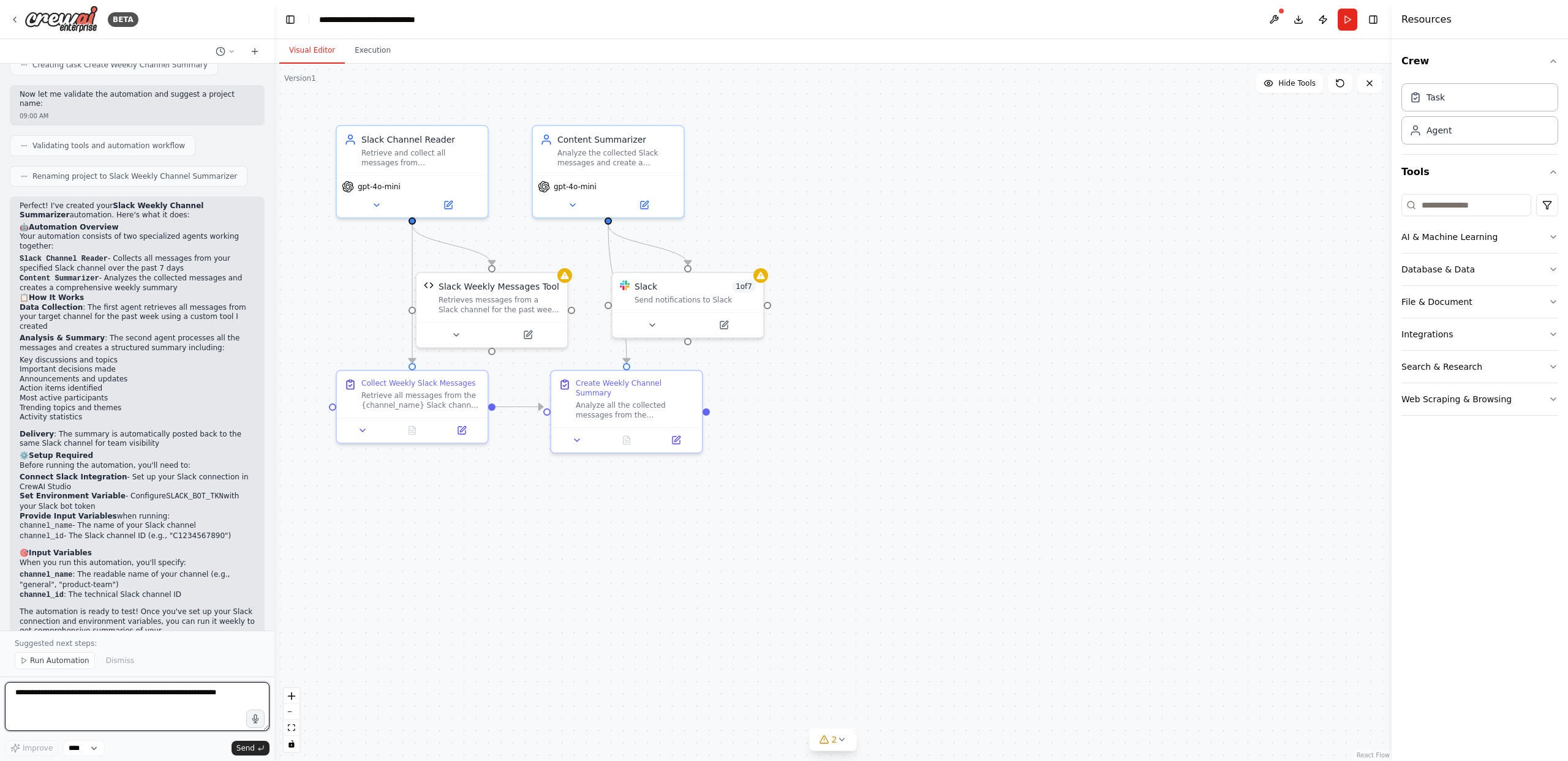
scroll to position [847, 0]
